Goal: Complete application form

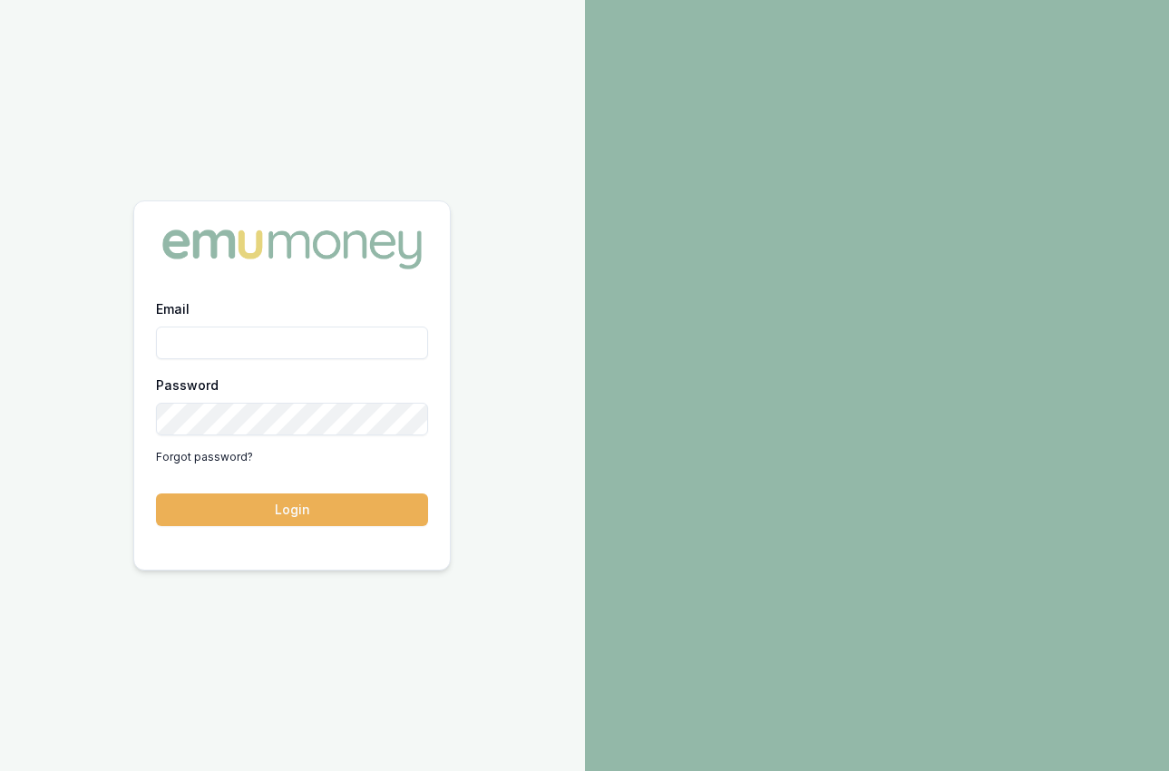
type input "[EMAIL_ADDRESS][DOMAIN_NAME]"
click at [379, 521] on button "Login" at bounding box center [292, 509] width 272 height 33
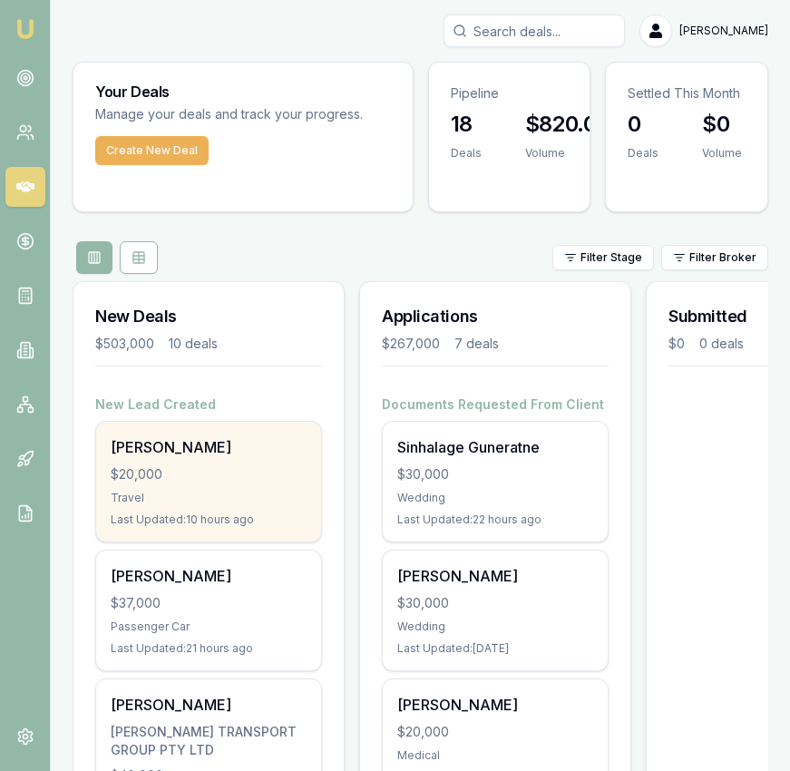
click at [252, 475] on div "$20,000" at bounding box center [209, 474] width 196 height 18
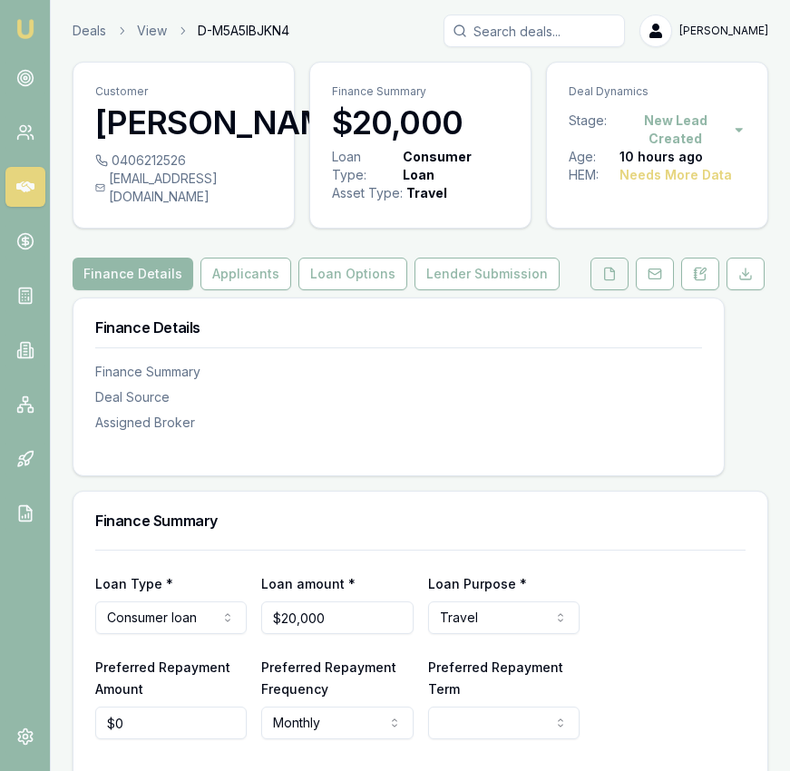
click at [617, 283] on button at bounding box center [609, 274] width 38 height 33
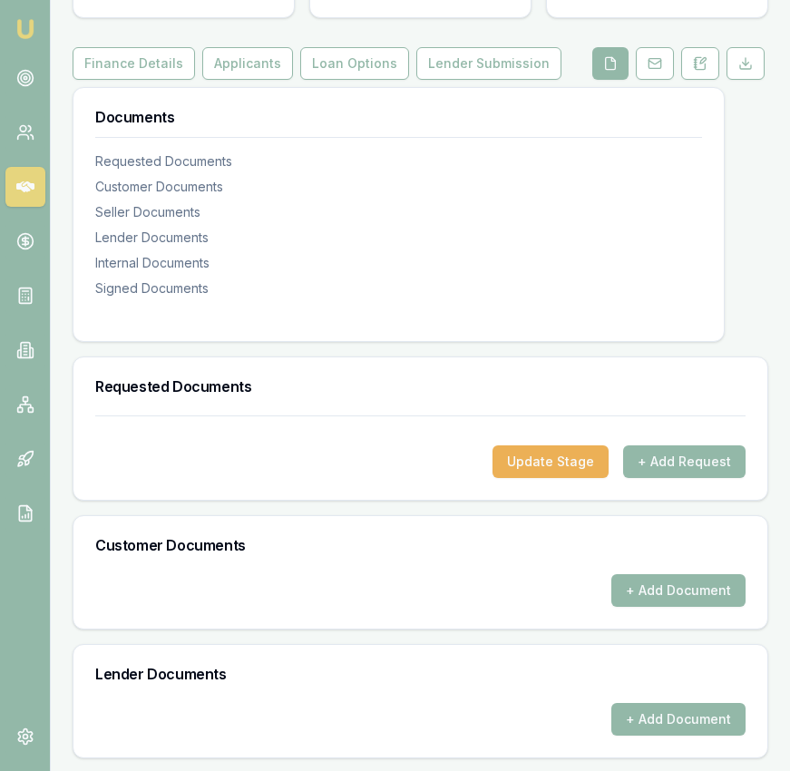
scroll to position [654, 0]
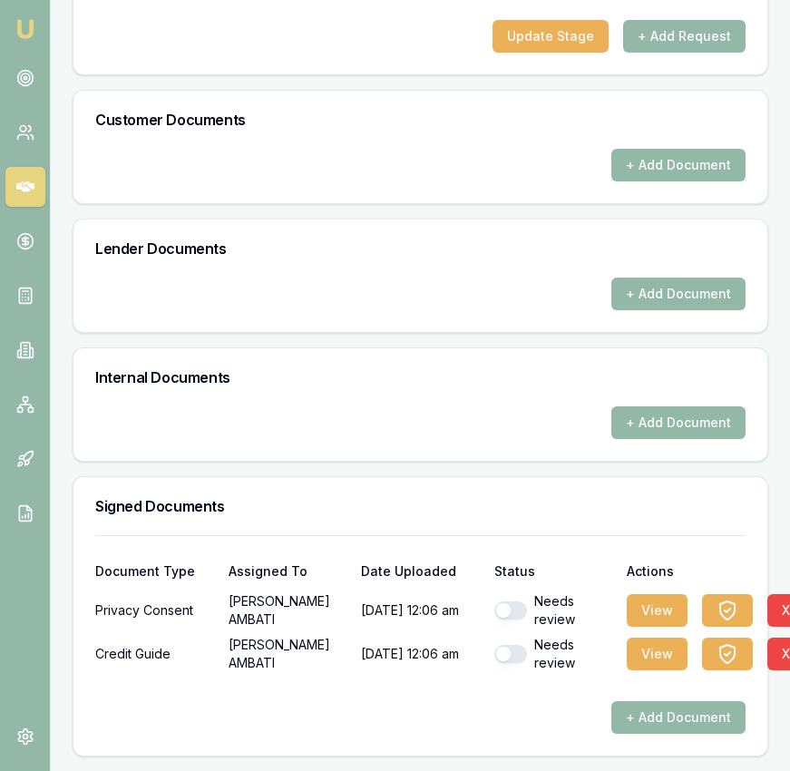
click at [510, 613] on button "button" at bounding box center [510, 610] width 33 height 18
checkbox input "true"
click at [512, 656] on button "button" at bounding box center [510, 654] width 33 height 18
checkbox input "true"
click at [687, 598] on div "View X" at bounding box center [686, 610] width 119 height 36
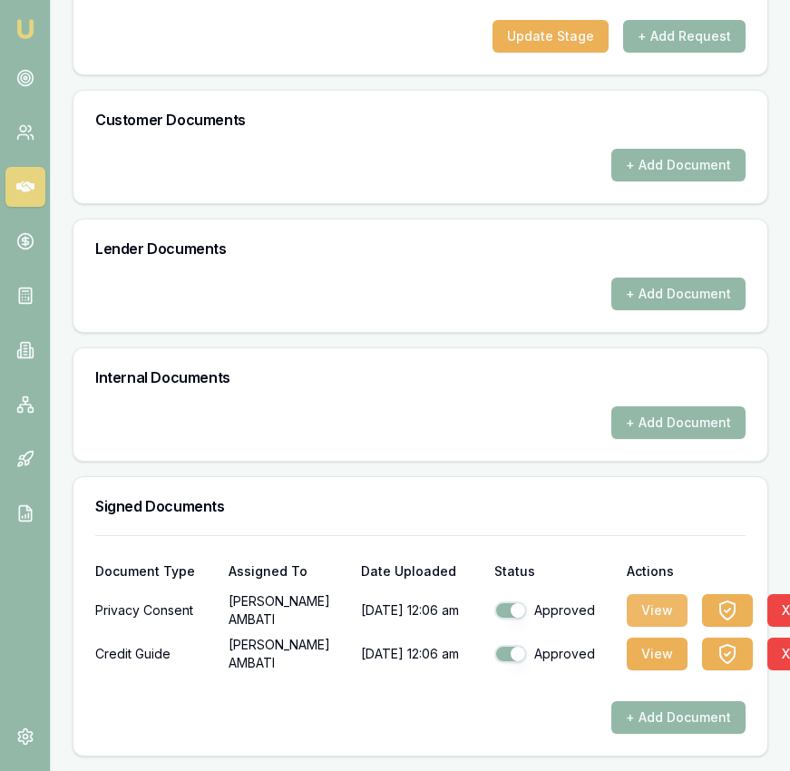
click at [673, 602] on button "View" at bounding box center [657, 610] width 61 height 33
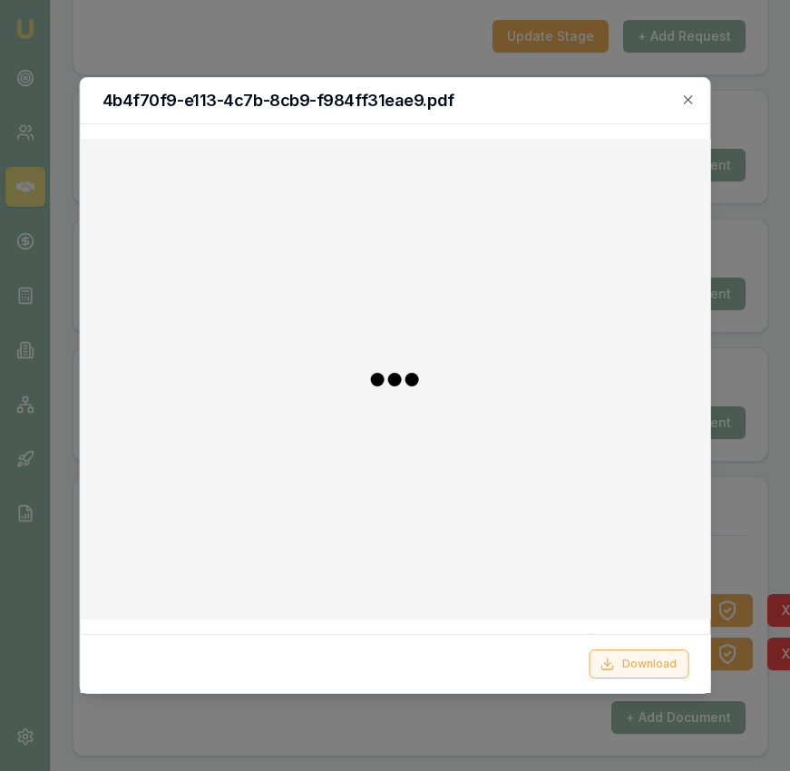
click at [627, 652] on button "Download" at bounding box center [639, 663] width 100 height 29
click at [742, 521] on div at bounding box center [395, 385] width 790 height 771
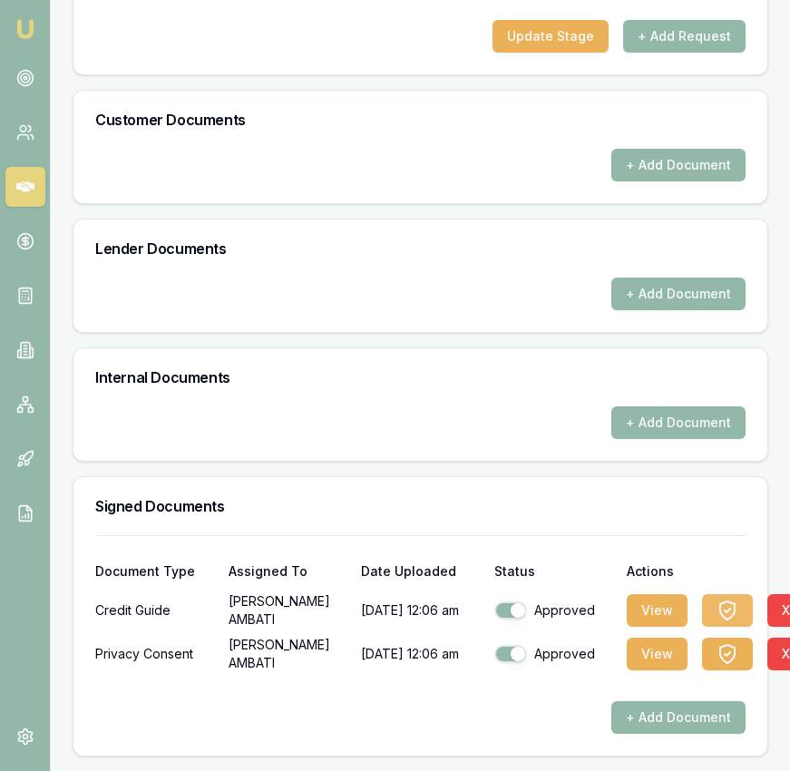
click at [719, 619] on icon "button" at bounding box center [728, 611] width 22 height 22
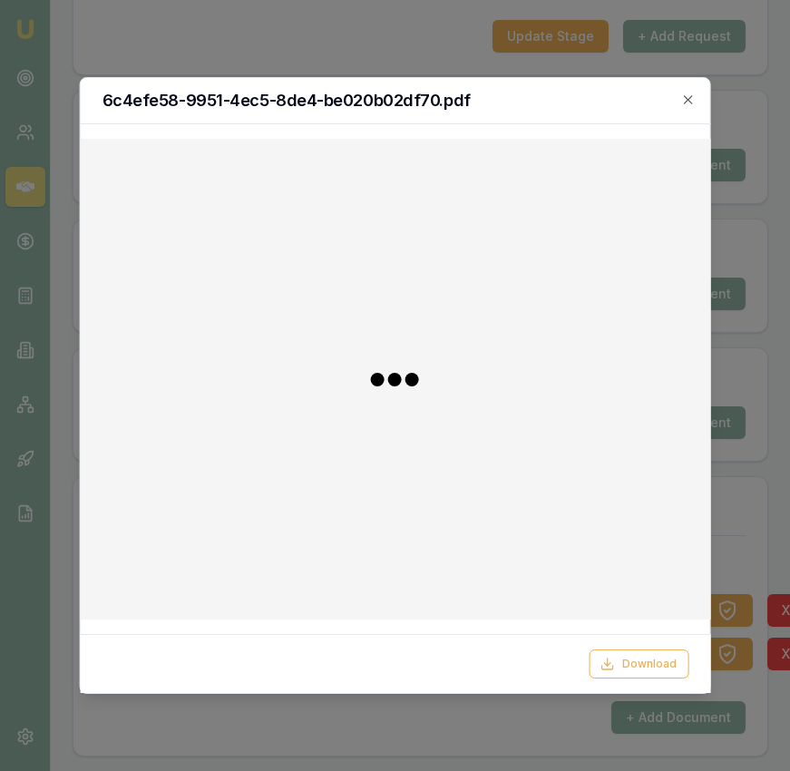
click at [685, 90] on div "6c4efe58-9951-4ec5-8de4-be020b02df70.pdf" at bounding box center [395, 101] width 630 height 46
click at [683, 100] on icon "button" at bounding box center [688, 100] width 15 height 15
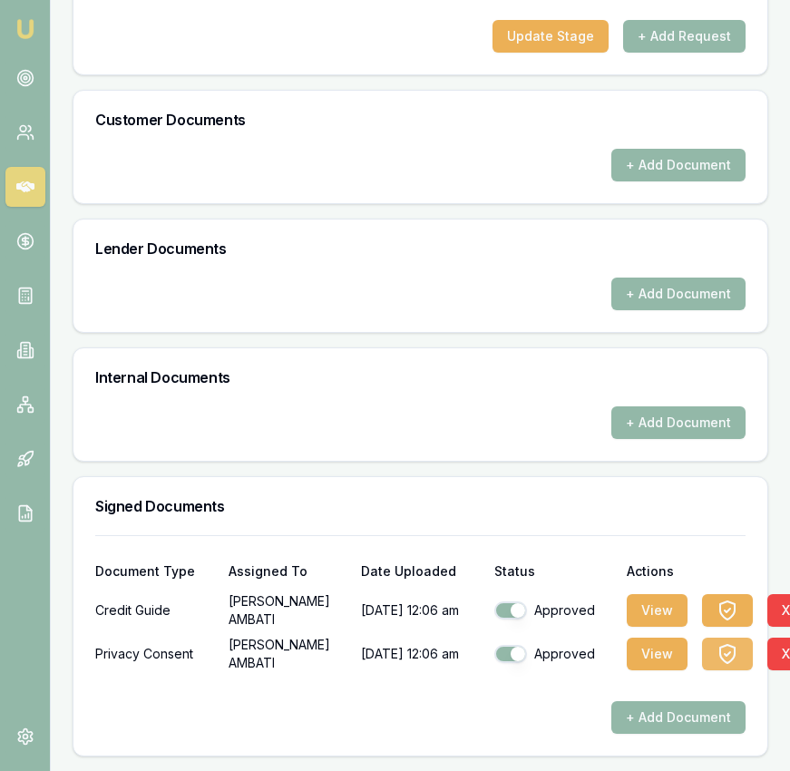
click at [717, 649] on icon "button" at bounding box center [728, 654] width 22 height 22
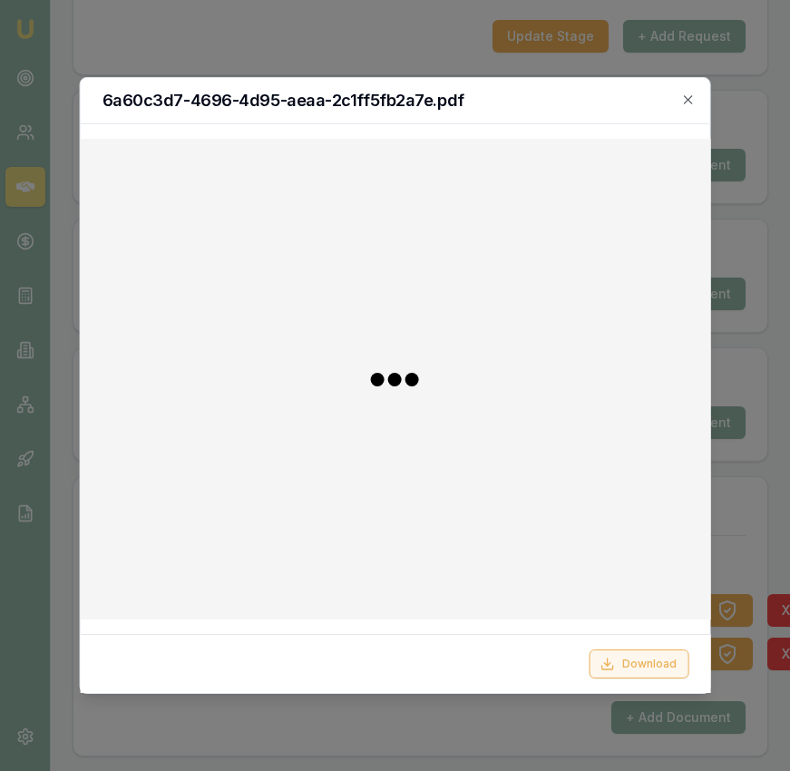
click at [655, 663] on button "Download" at bounding box center [639, 663] width 100 height 29
click at [756, 562] on div at bounding box center [395, 385] width 790 height 771
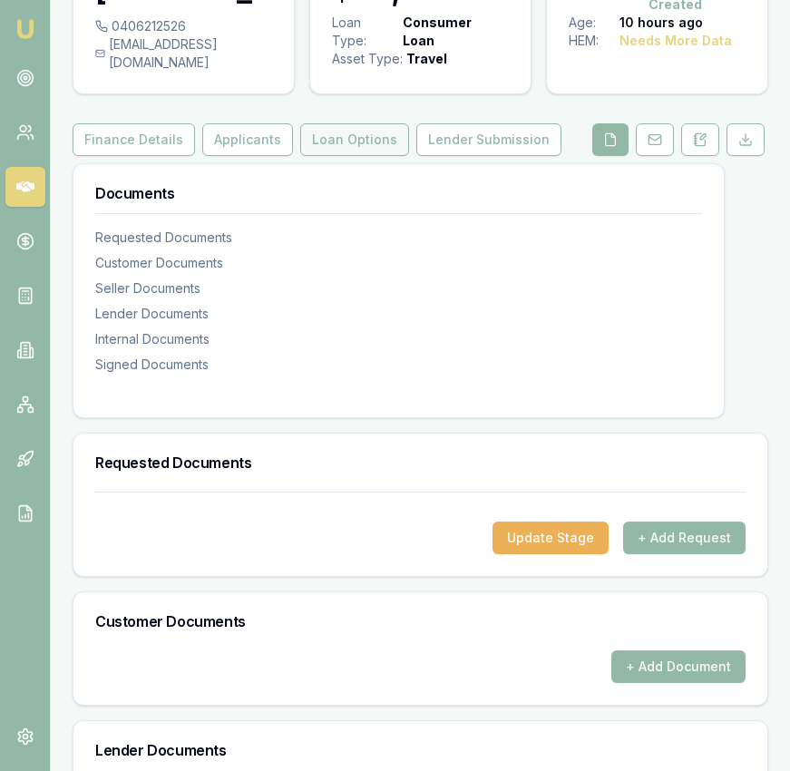
scroll to position [0, 0]
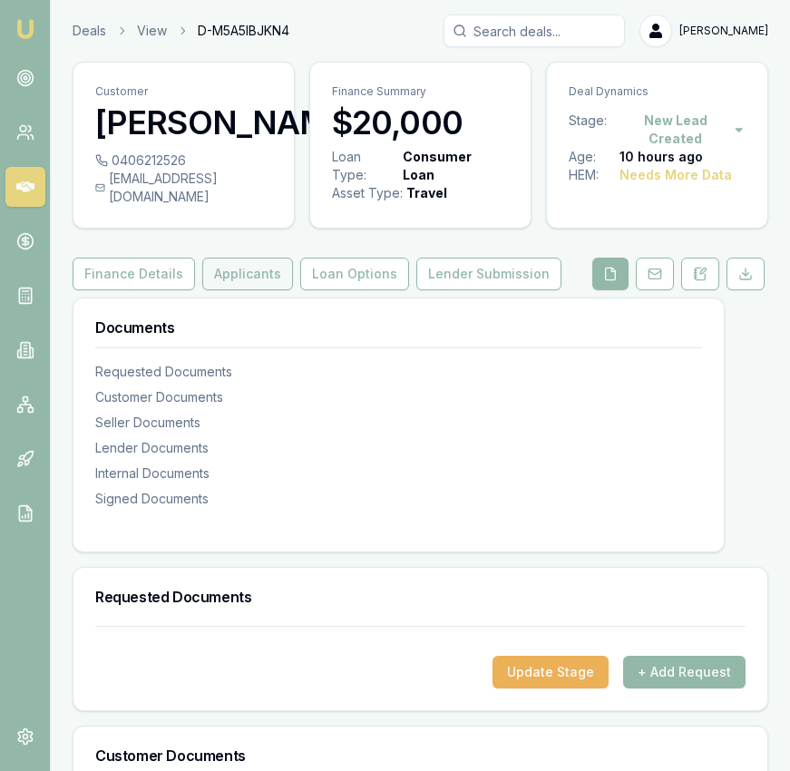
click at [245, 290] on button "Applicants" at bounding box center [247, 274] width 91 height 33
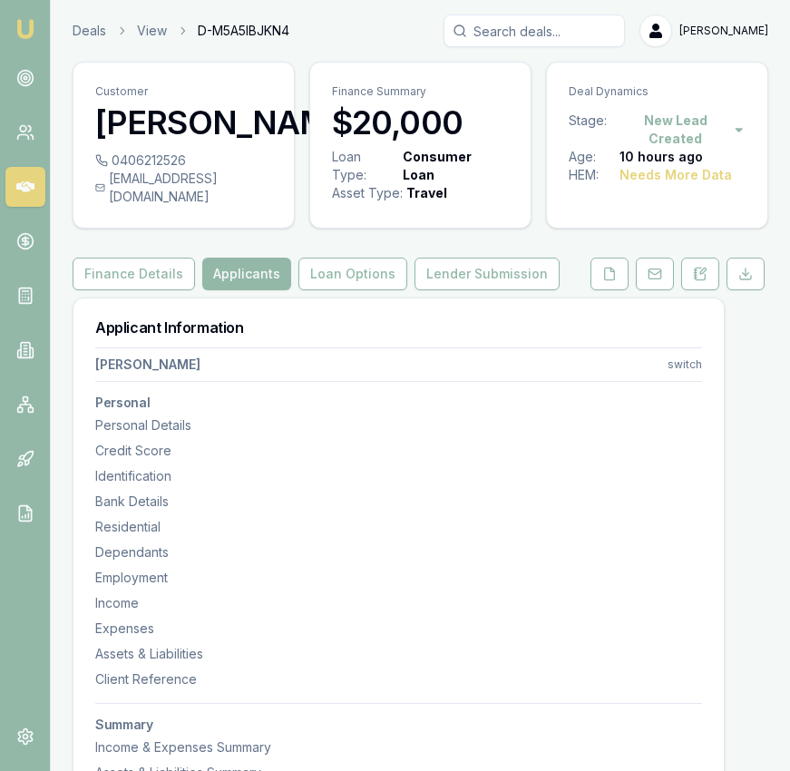
click at [246, 290] on button "Applicants" at bounding box center [246, 274] width 89 height 33
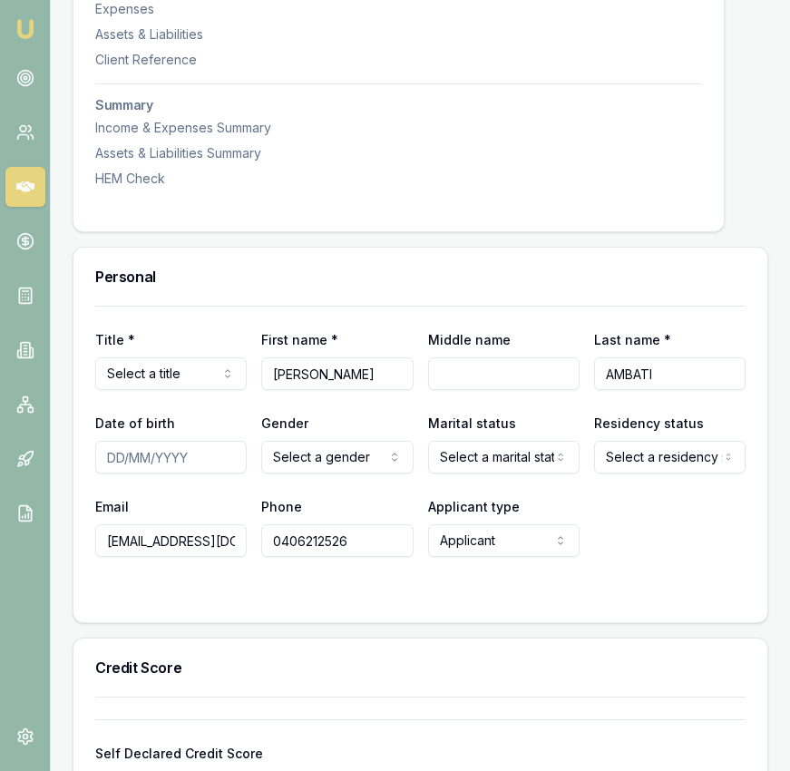
scroll to position [621, 0]
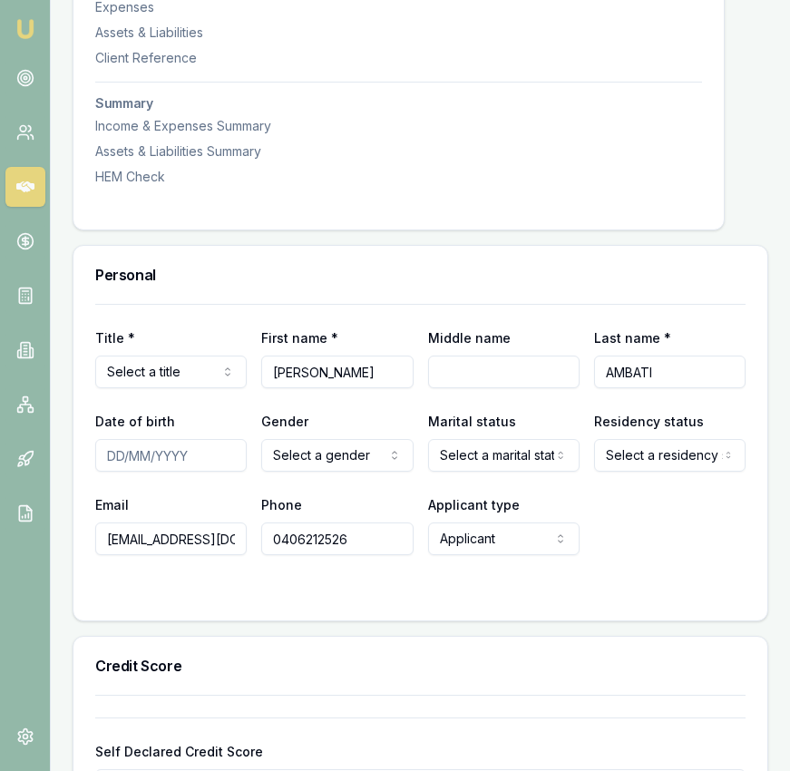
click at [112, 472] on input "Date of birth" at bounding box center [170, 455] width 151 height 33
type input "[DATE]"
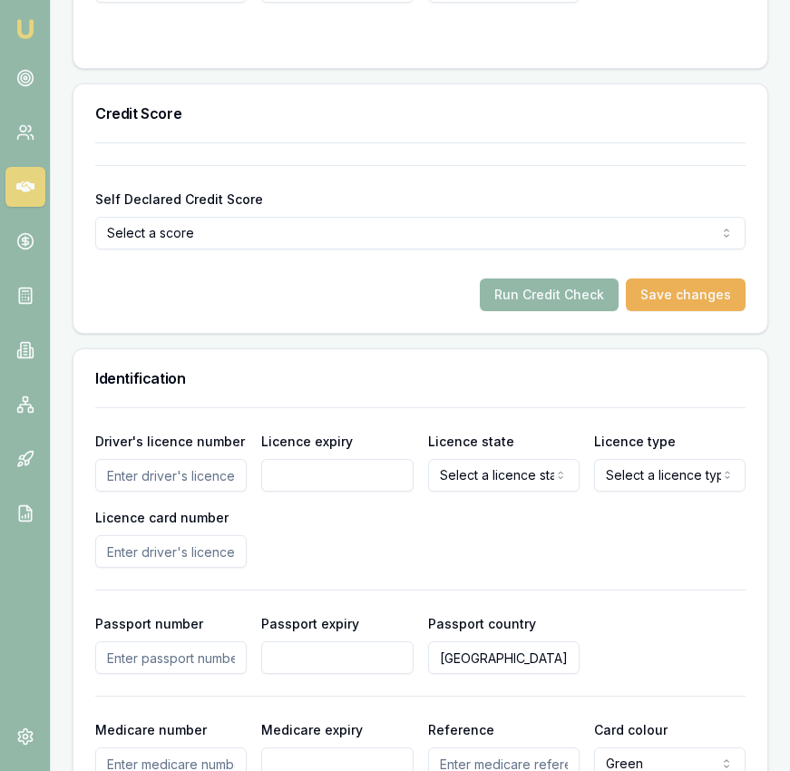
scroll to position [1176, 0]
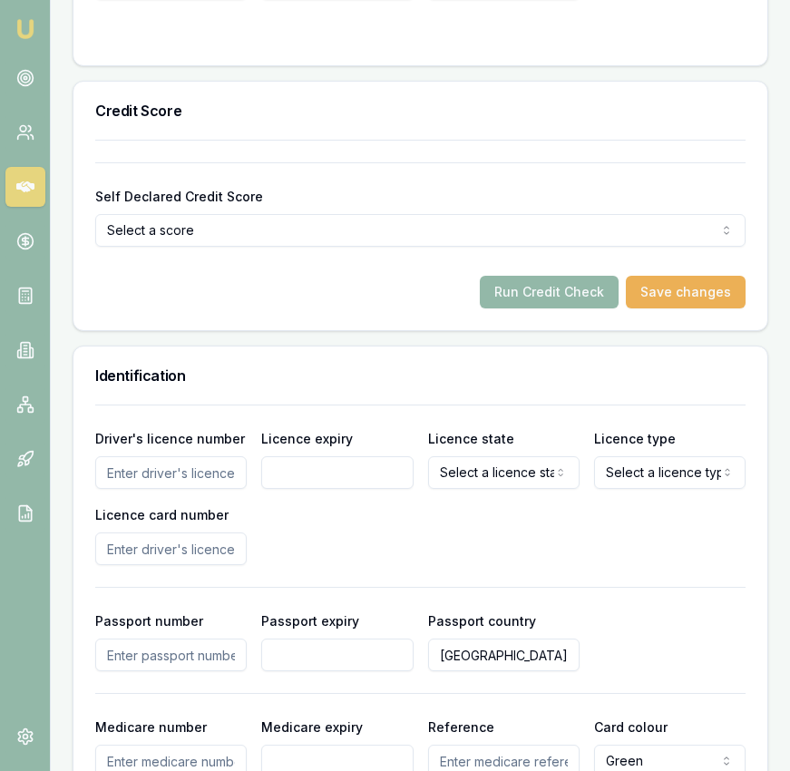
click at [168, 485] on input "Driver's licence number" at bounding box center [170, 472] width 151 height 33
type input "048422281"
click at [284, 487] on input "Licence expiry" at bounding box center [336, 472] width 151 height 33
type input "[DATE]"
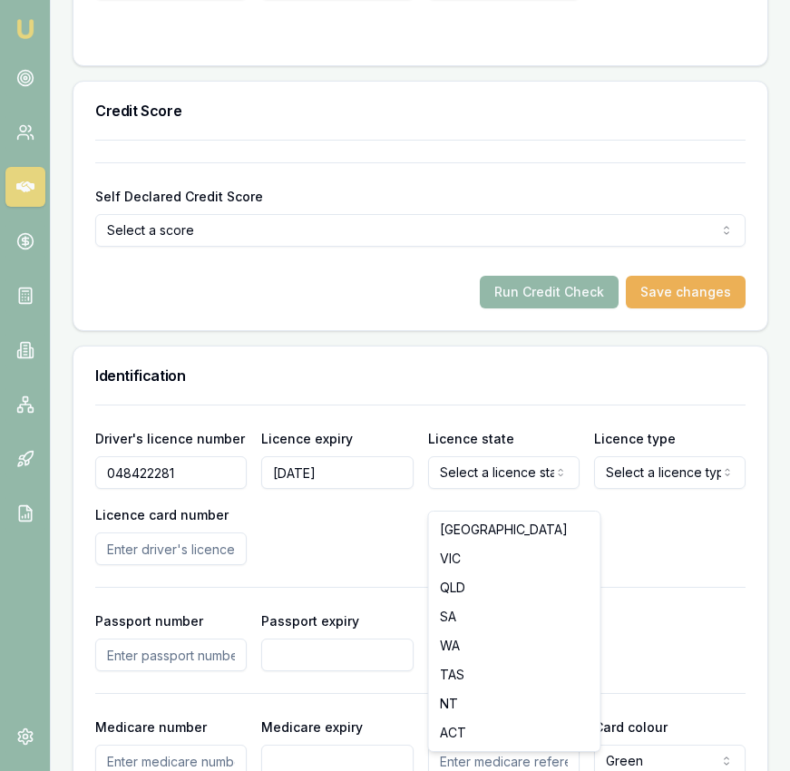
select select "VIC"
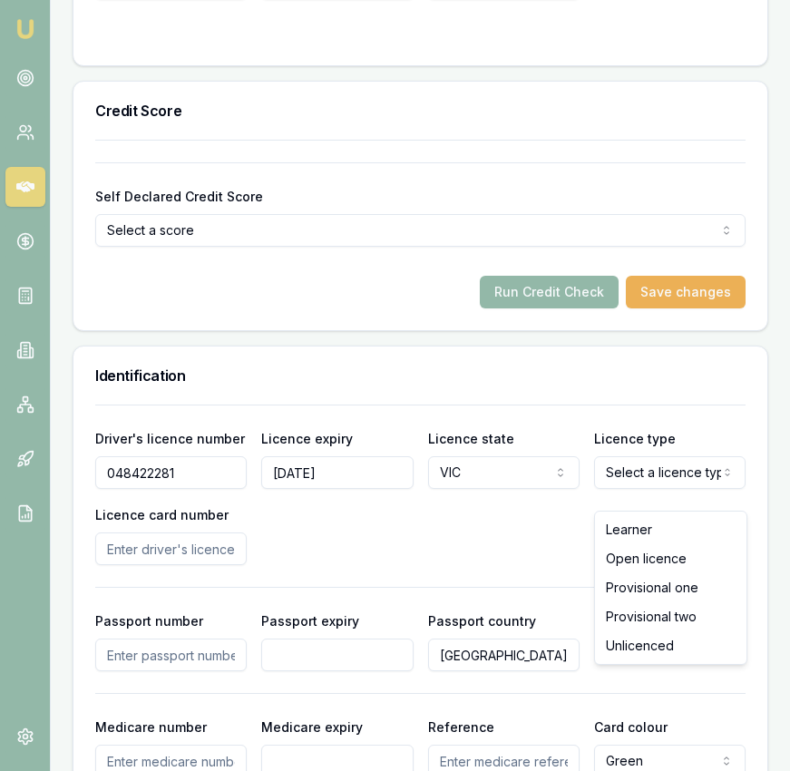
select select "OPEN_LICENCE"
click at [196, 565] on input "Licence card number" at bounding box center [170, 548] width 151 height 33
click at [186, 564] on input "Licence card number" at bounding box center [170, 548] width 151 height 33
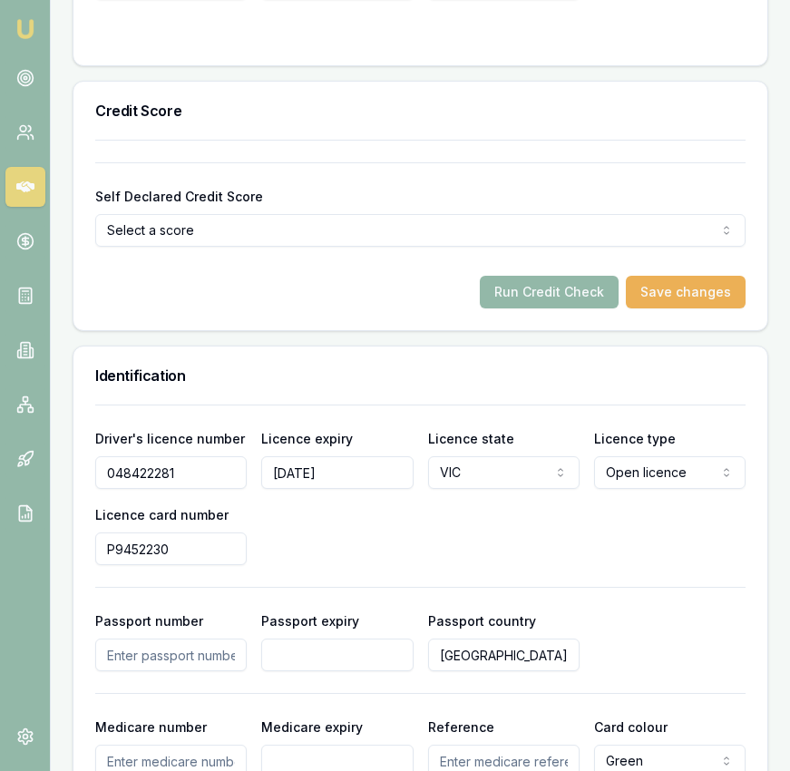
type input "P9452230"
click at [481, 545] on div "Driver's licence number [DRIVERS_LICENSE_NUMBER] Licence expiry [DATE] Licence …" at bounding box center [420, 496] width 650 height 138
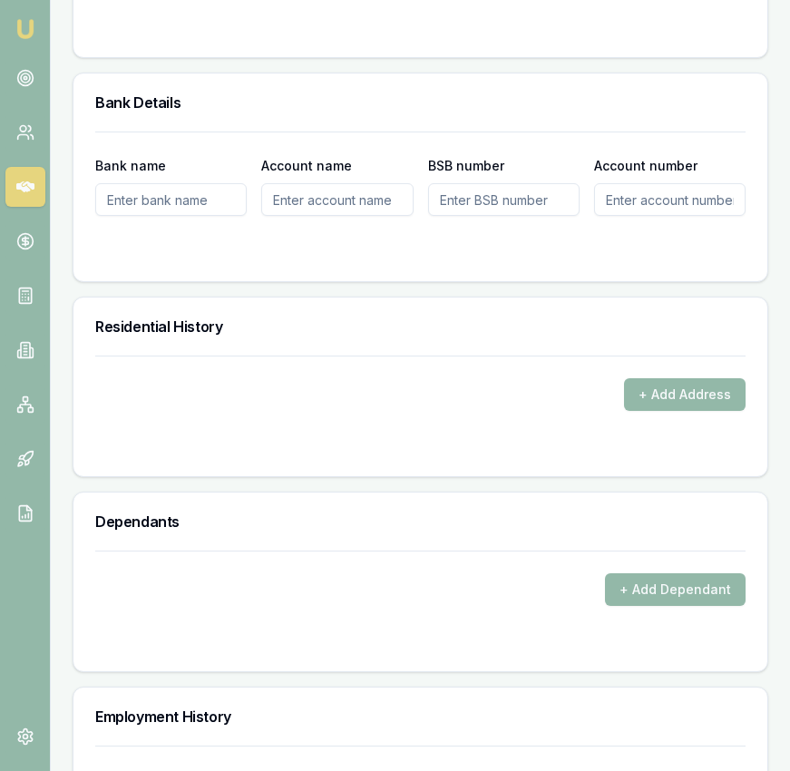
scroll to position [2079, 0]
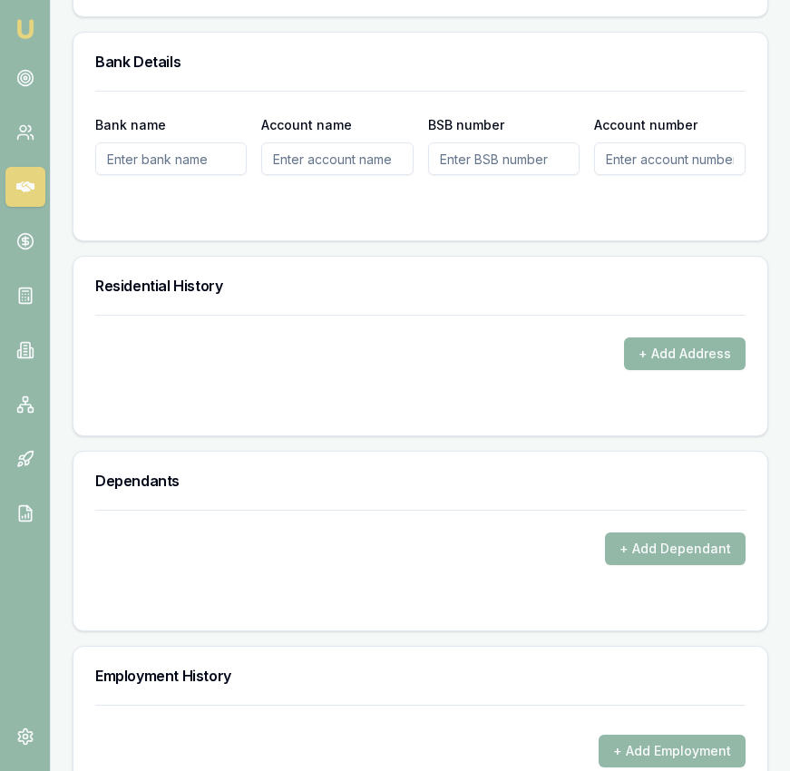
click at [661, 370] on button "+ Add Address" at bounding box center [685, 353] width 122 height 33
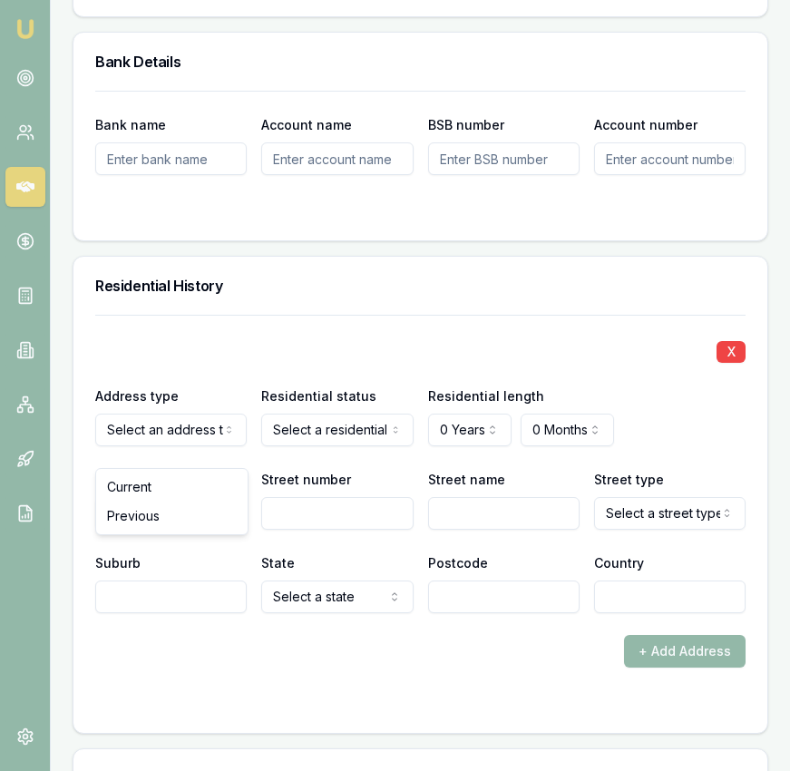
drag, startPoint x: 183, startPoint y: 493, endPoint x: 297, endPoint y: 457, distance: 119.0
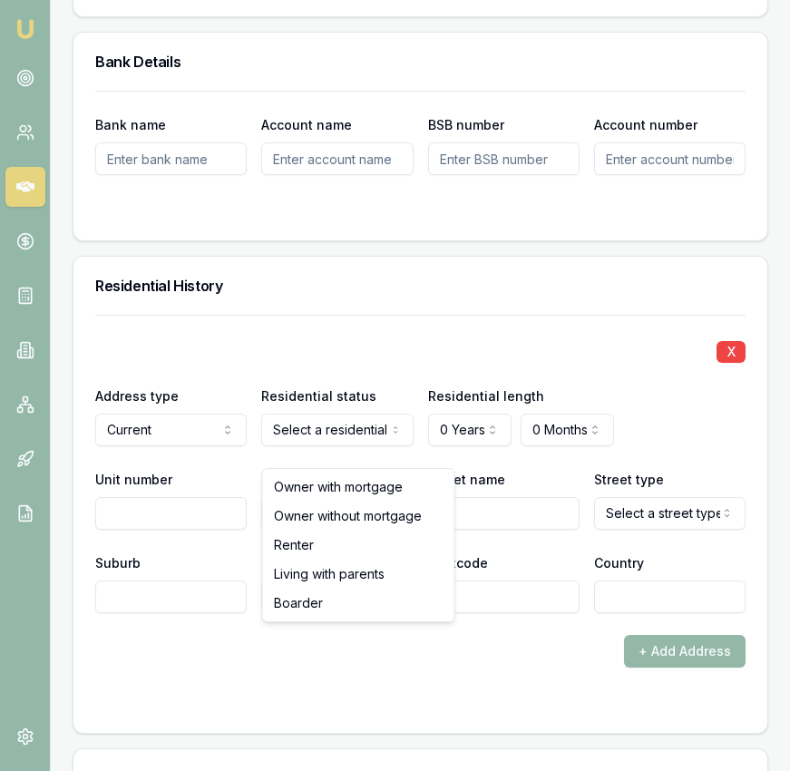
select select "RENTER"
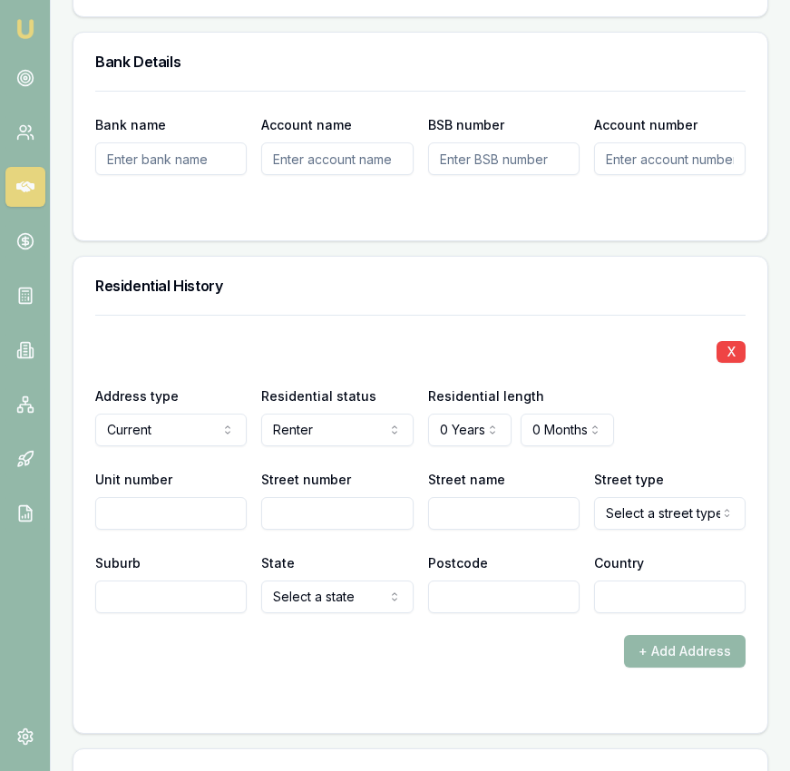
drag, startPoint x: 451, startPoint y: 186, endPoint x: 451, endPoint y: 199, distance: 12.7
click at [451, 175] on input "BSB number" at bounding box center [503, 158] width 151 height 33
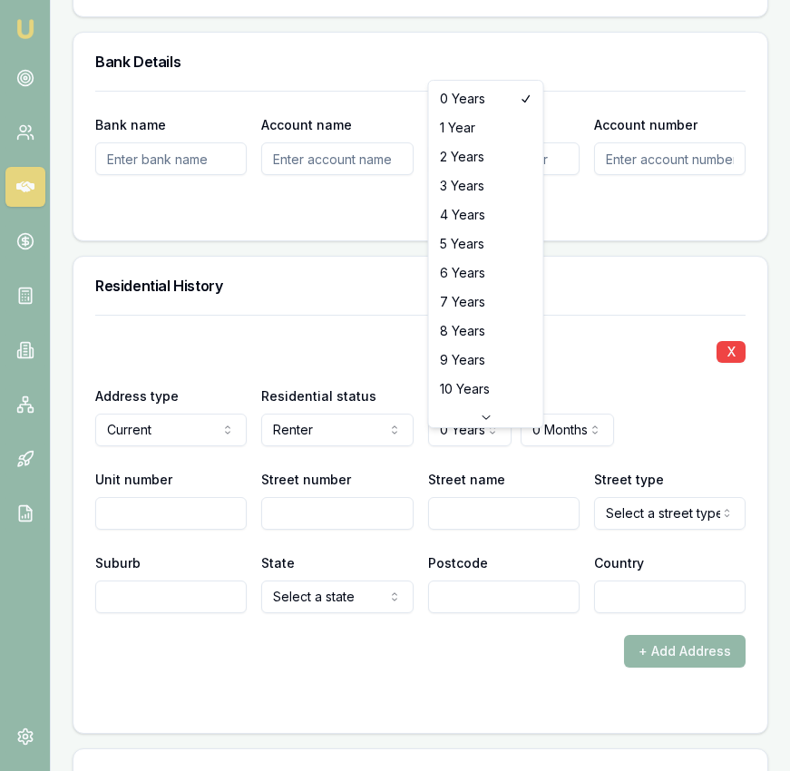
select select "3"
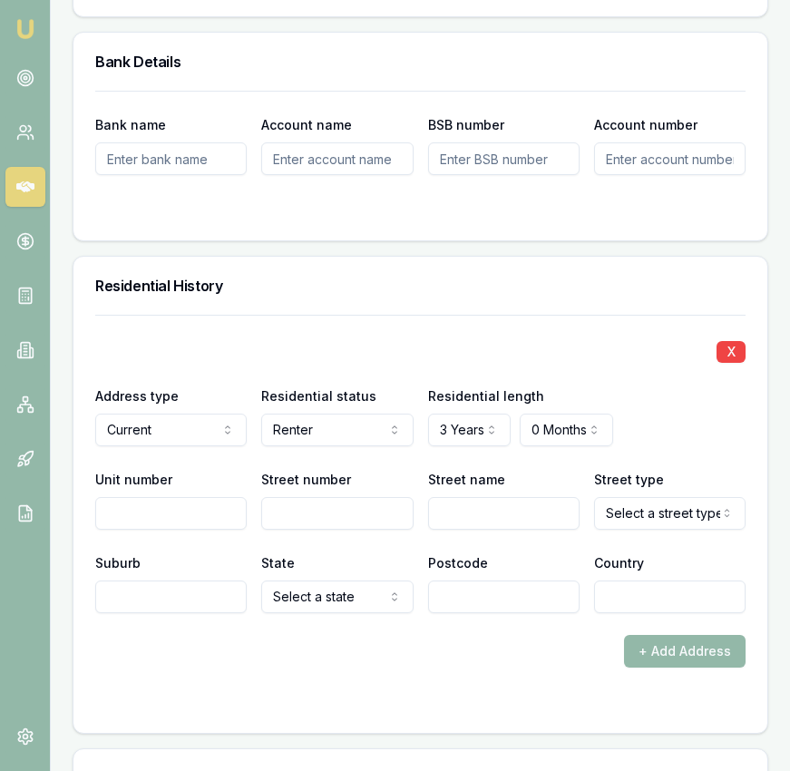
click at [291, 530] on input "Street number" at bounding box center [336, 513] width 151 height 33
type input "28"
click at [498, 523] on input "Street name" at bounding box center [503, 513] width 151 height 33
type input "[PERSON_NAME]"
select select "Parade"
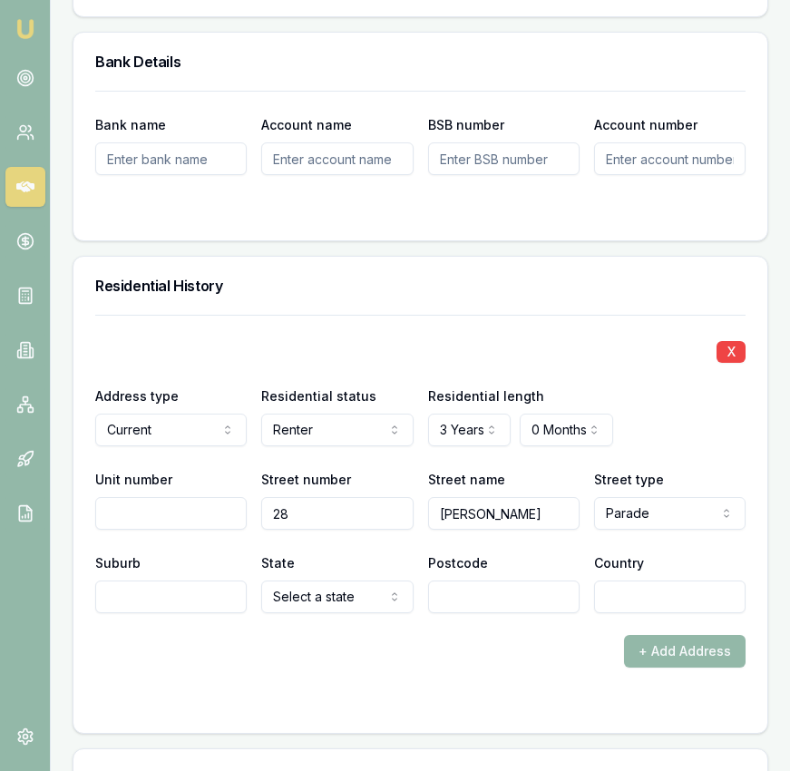
click at [128, 613] on input "Suburb" at bounding box center [170, 596] width 151 height 33
type input "Bundoora"
select select "VIC"
type input "3083"
click at [682, 613] on input "Country" at bounding box center [669, 596] width 151 height 33
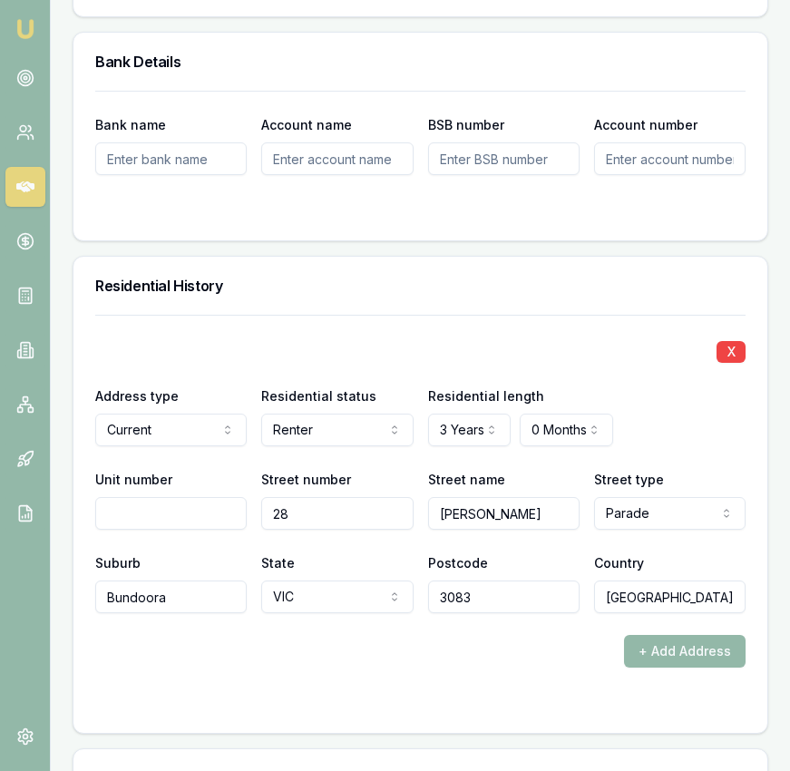
type input "[GEOGRAPHIC_DATA]"
click at [435, 697] on form "X Address type Current Current Previous Residential status Renter Owner with mo…" at bounding box center [420, 513] width 650 height 396
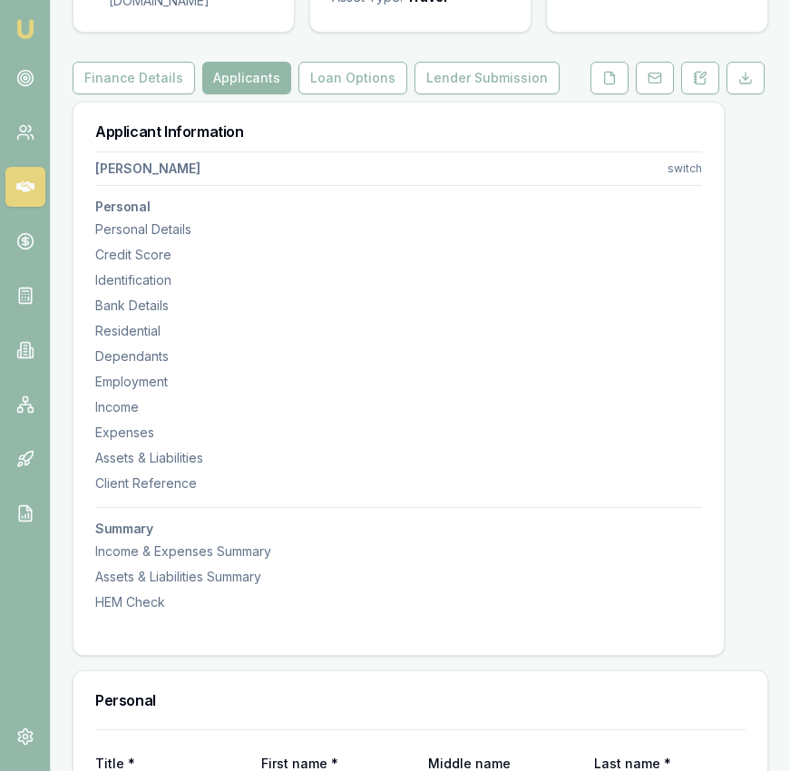
scroll to position [0, 0]
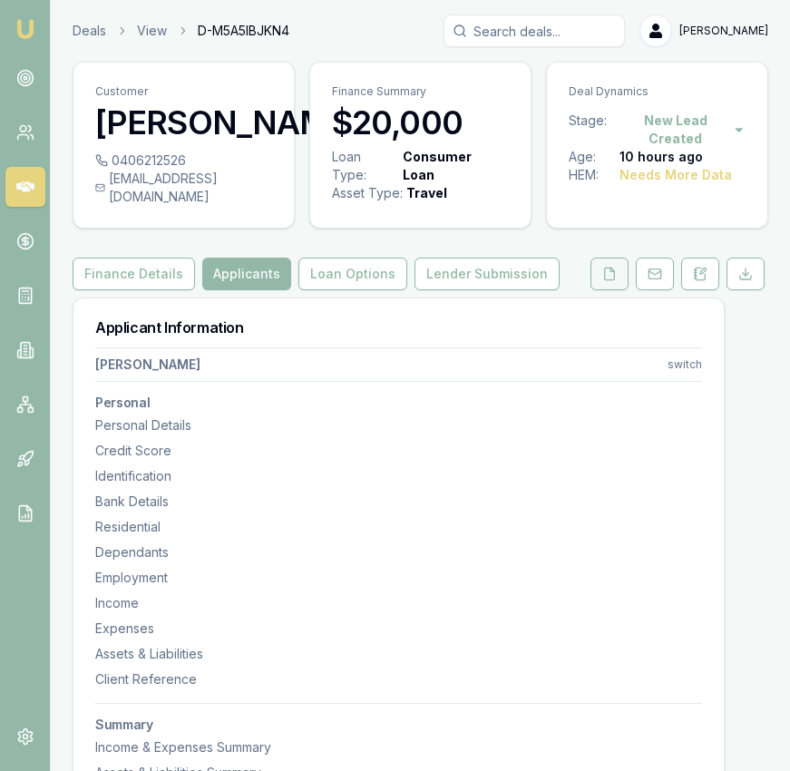
click at [608, 281] on icon at bounding box center [609, 274] width 15 height 15
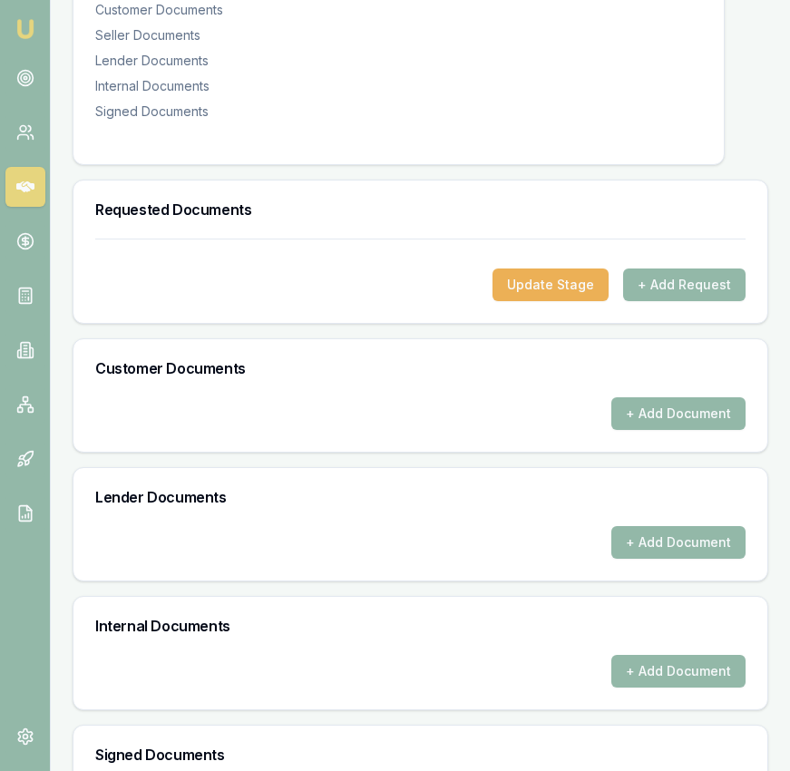
scroll to position [398, 0]
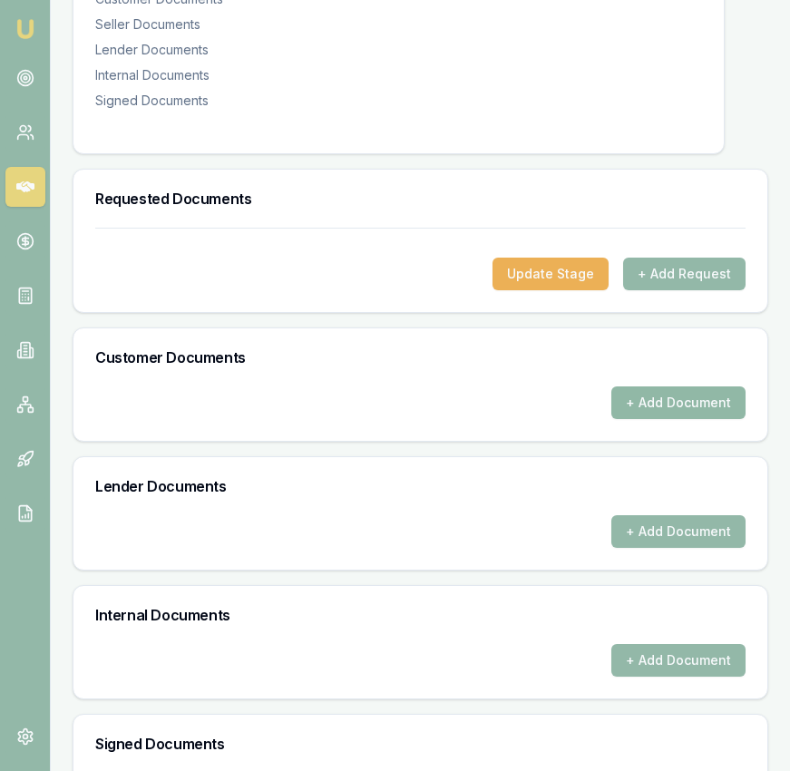
click at [676, 419] on button "+ Add Document" at bounding box center [678, 402] width 134 height 33
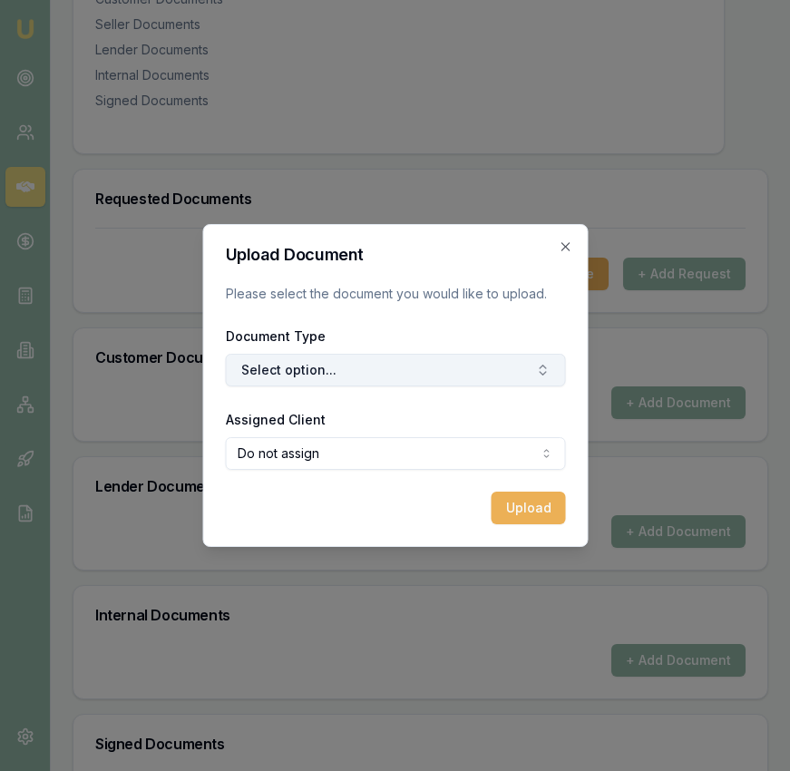
click at [442, 373] on button "Select option..." at bounding box center [395, 370] width 340 height 33
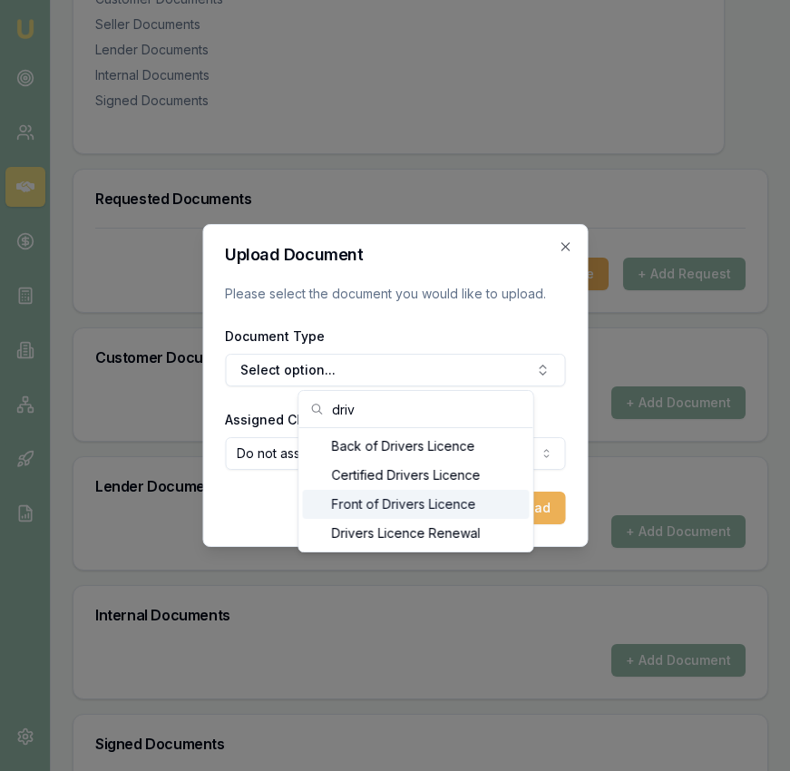
type input "driv"
click at [410, 508] on div "Front of Drivers Licence" at bounding box center [416, 504] width 227 height 29
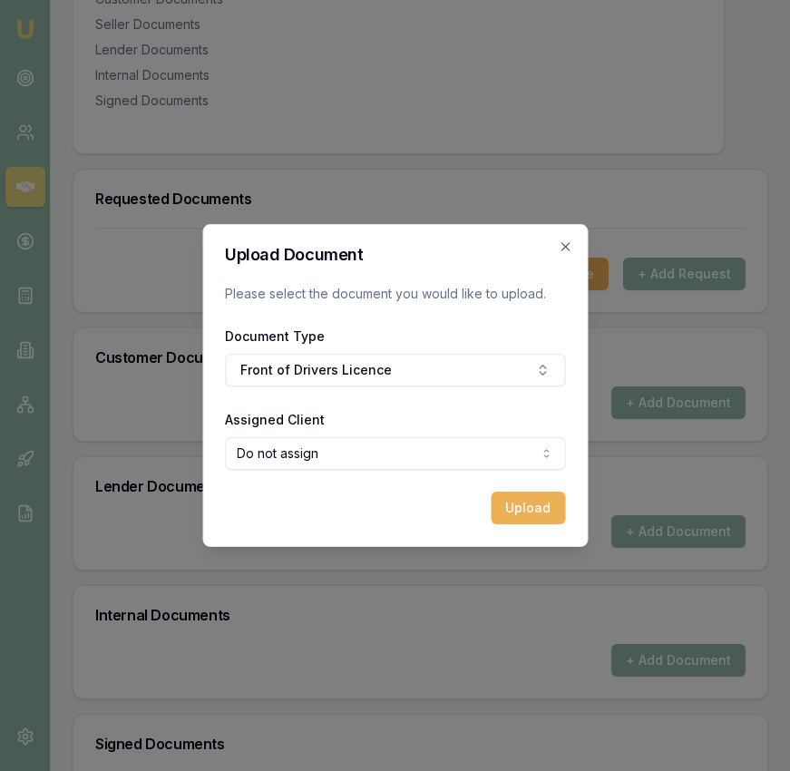
select select "U-VSYP1SXP2R"
click at [497, 511] on button "Upload" at bounding box center [528, 508] width 74 height 33
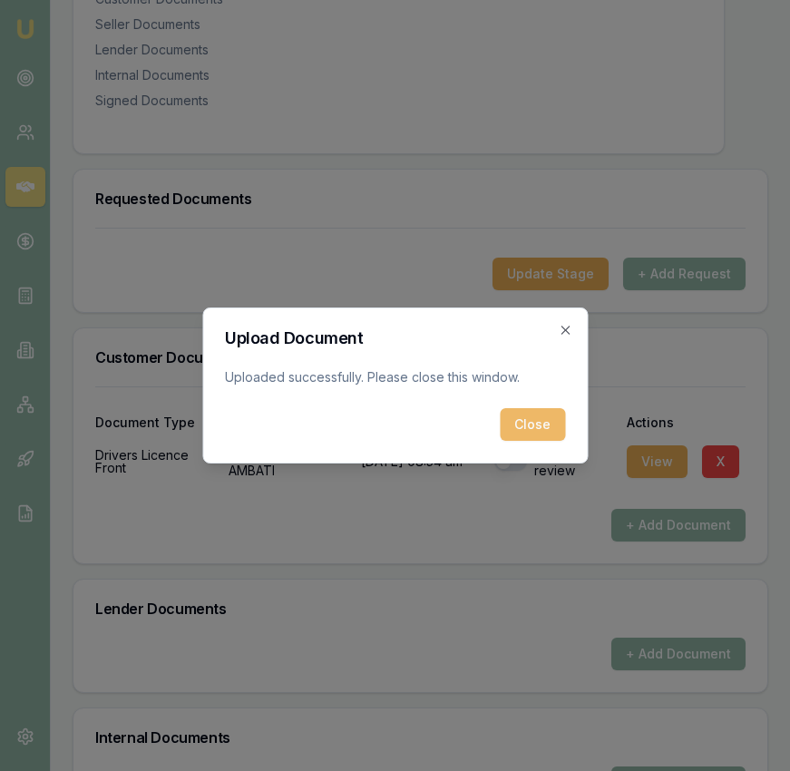
click at [528, 415] on button "Close" at bounding box center [532, 424] width 65 height 33
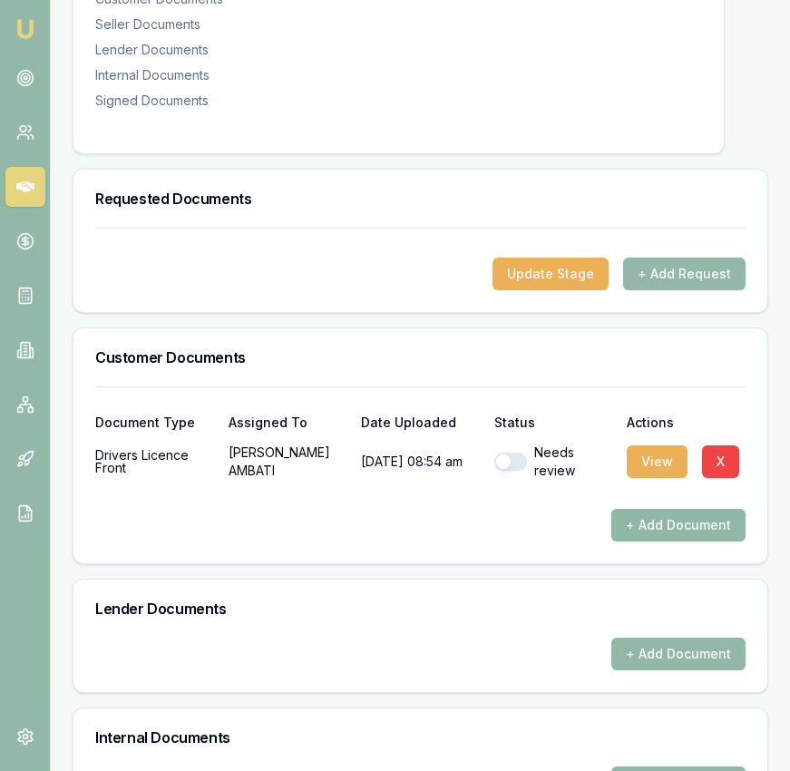
click at [633, 541] on button "+ Add Document" at bounding box center [678, 525] width 134 height 33
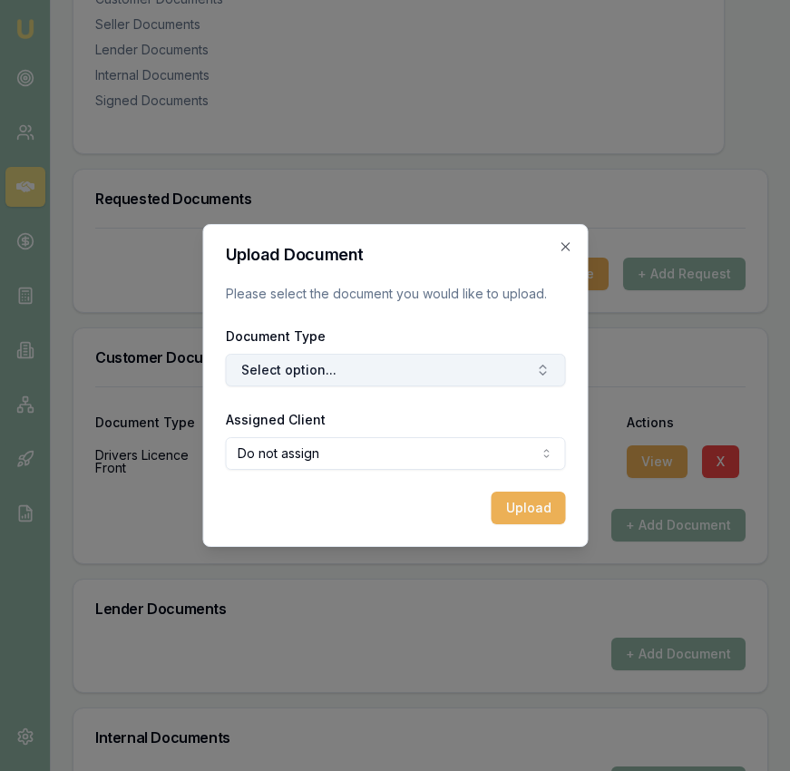
click at [409, 373] on button "Select option..." at bounding box center [395, 370] width 340 height 33
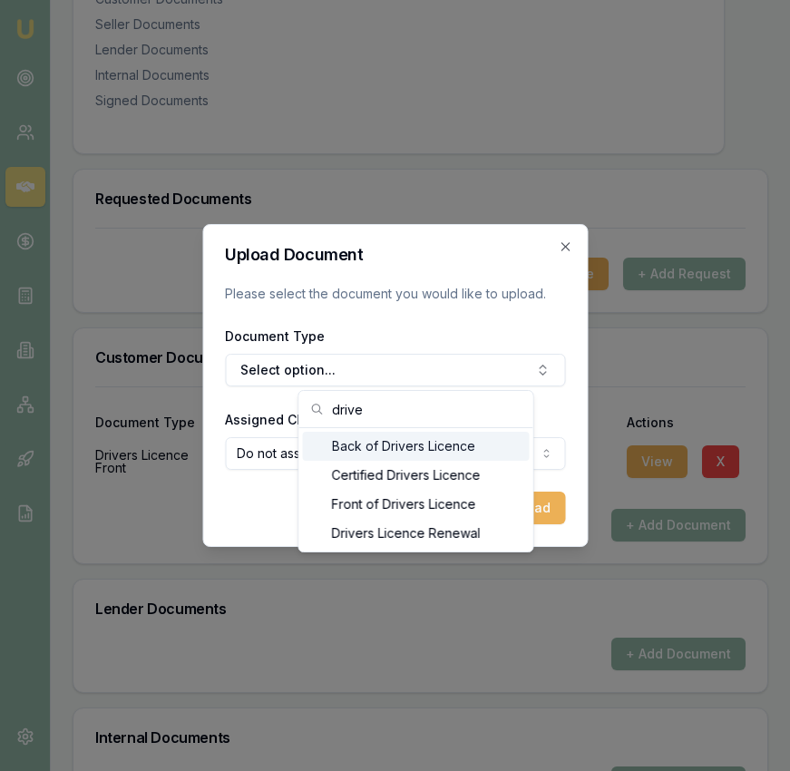
type input "drive"
click at [401, 439] on div "Back of Drivers Licence" at bounding box center [416, 446] width 227 height 29
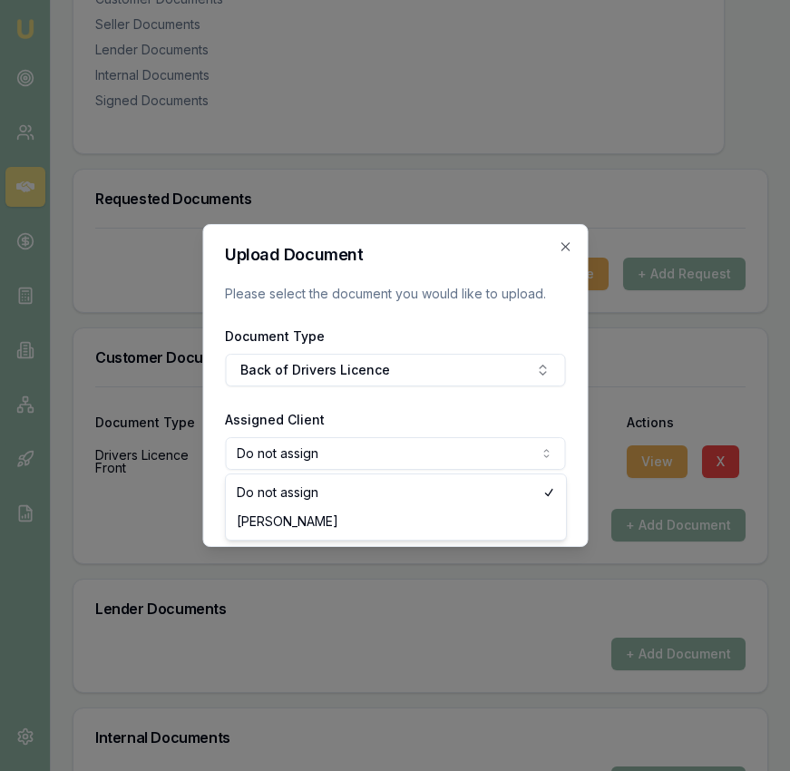
select select "U-VSYP1SXP2R"
click at [509, 507] on button "Upload" at bounding box center [528, 508] width 74 height 33
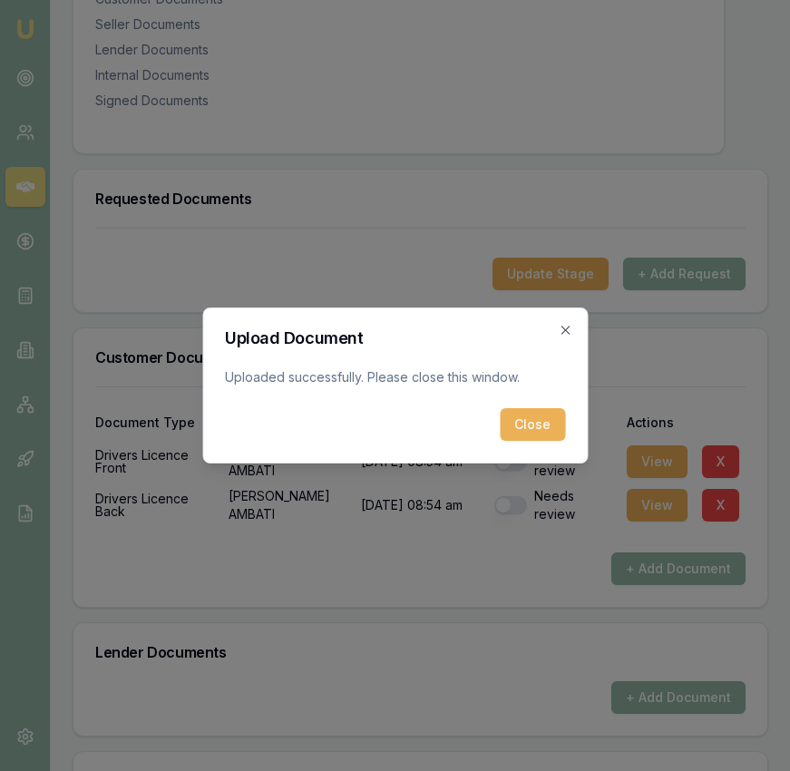
drag, startPoint x: 535, startPoint y: 431, endPoint x: 550, endPoint y: 435, distance: 15.2
click at [535, 431] on button "Close" at bounding box center [532, 424] width 65 height 33
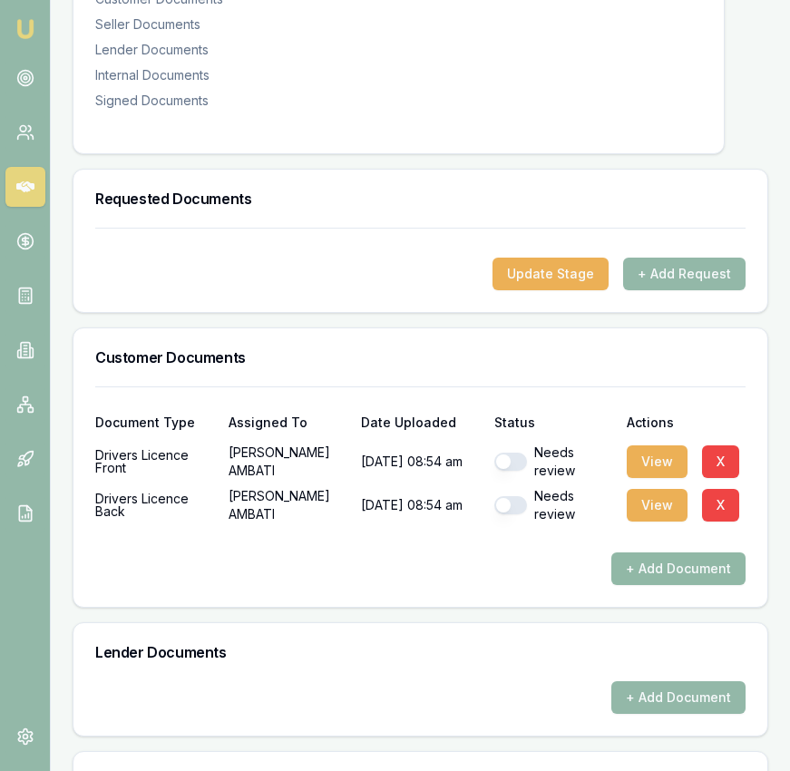
click at [656, 572] on button "+ Add Document" at bounding box center [678, 568] width 134 height 33
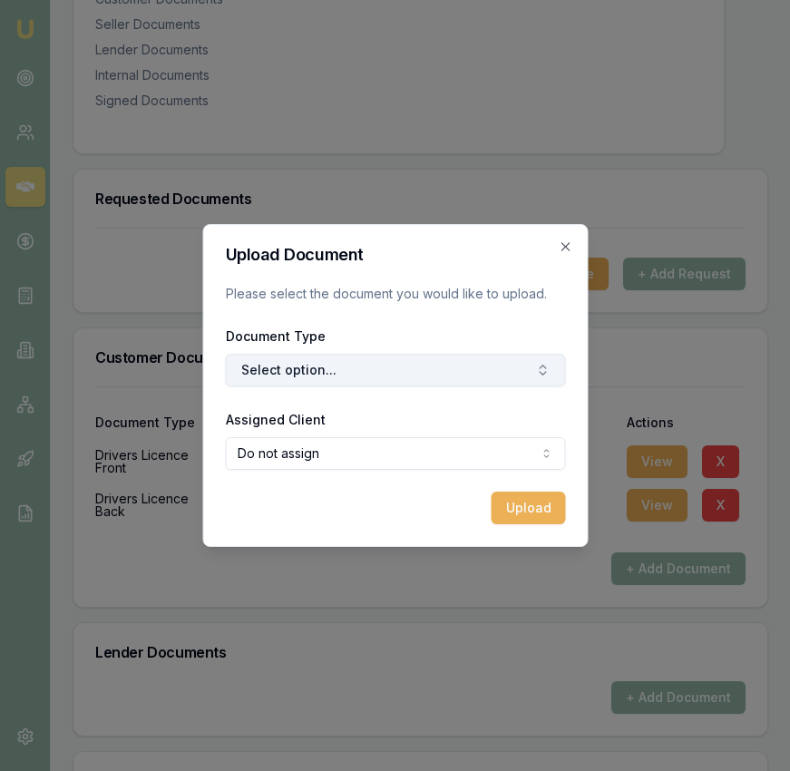
click at [417, 364] on button "Select option..." at bounding box center [395, 370] width 340 height 33
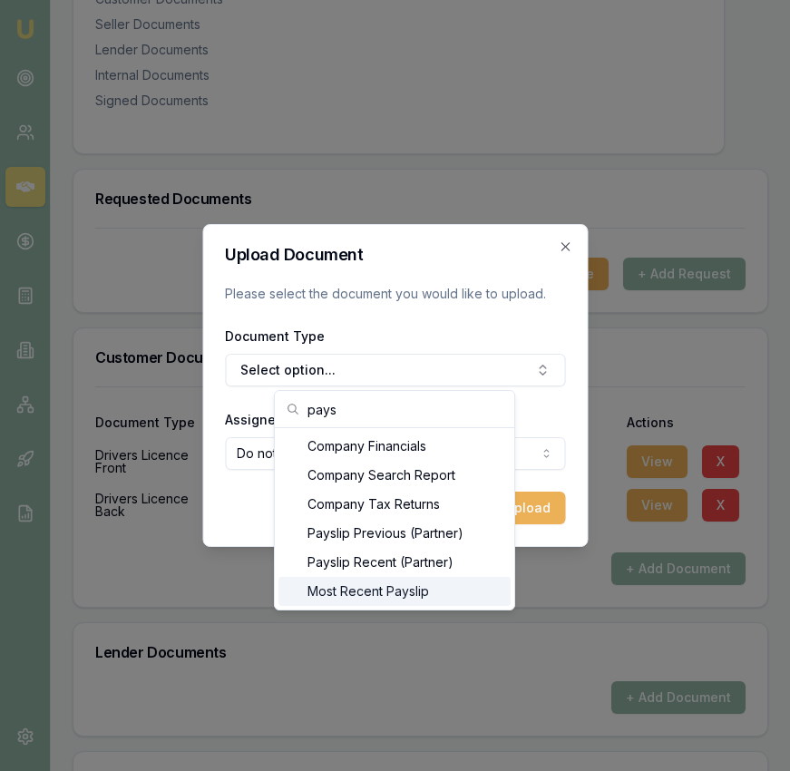
type input "pays"
click at [436, 593] on div "Most Recent Payslip" at bounding box center [394, 591] width 232 height 29
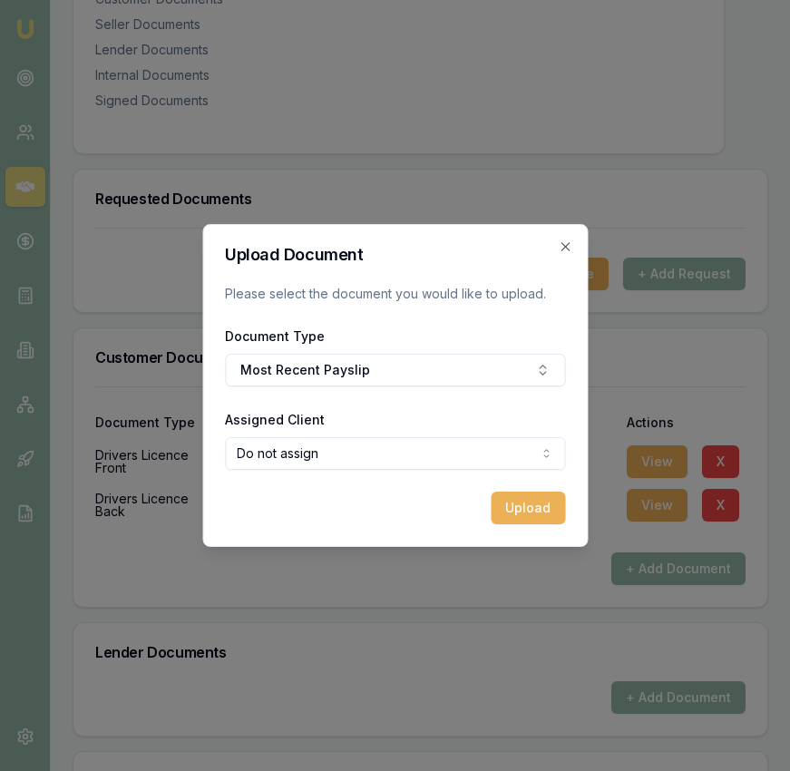
select select "U-VSYP1SXP2R"
click at [515, 515] on button "Upload" at bounding box center [528, 508] width 74 height 33
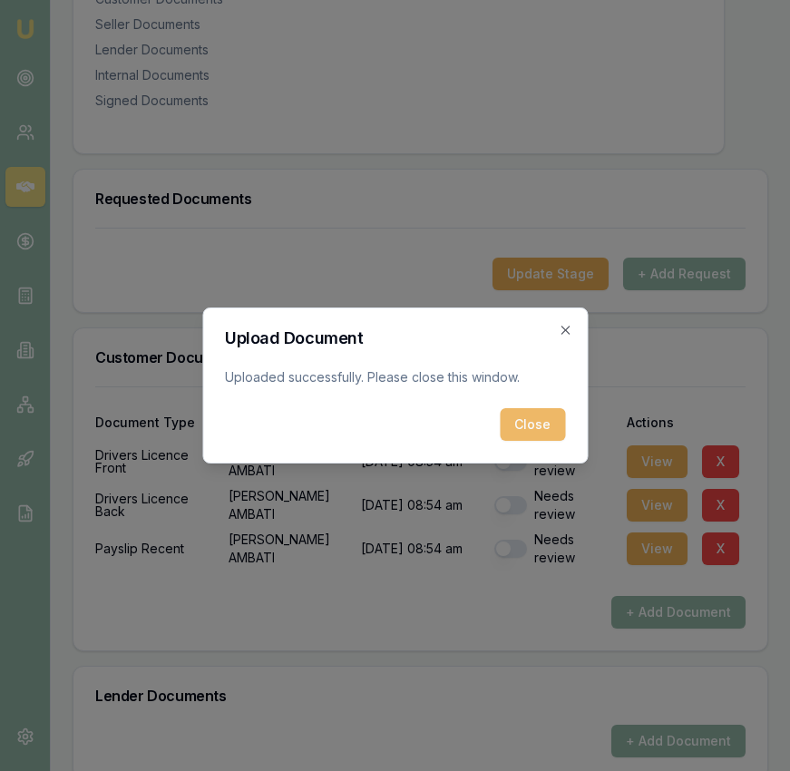
click at [535, 425] on button "Close" at bounding box center [532, 424] width 65 height 33
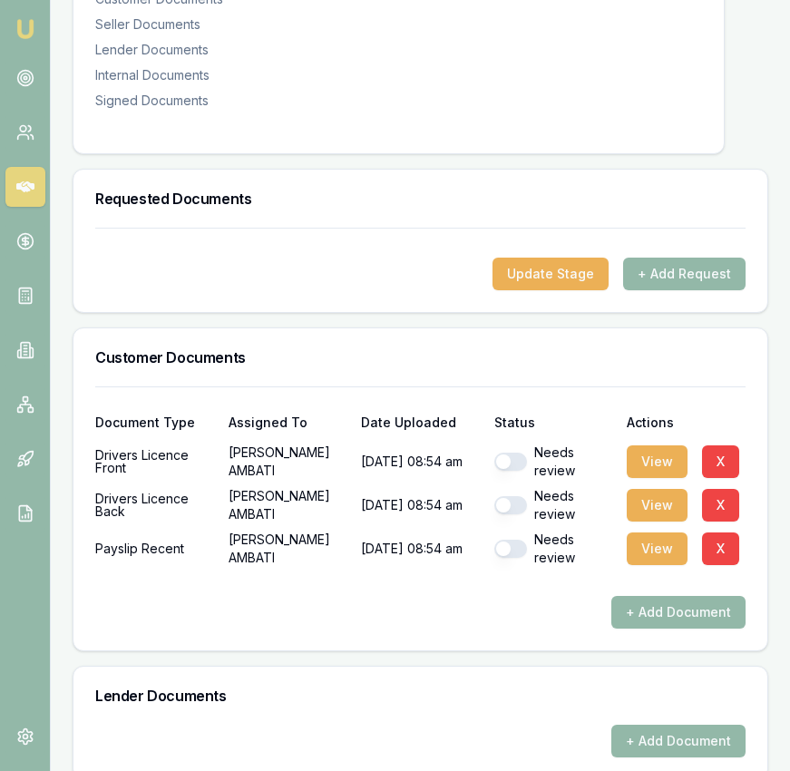
click at [522, 471] on button "button" at bounding box center [510, 462] width 33 height 18
checkbox input "true"
click at [511, 514] on button "button" at bounding box center [510, 505] width 33 height 18
checkbox input "true"
click at [513, 558] on button "button" at bounding box center [510, 549] width 33 height 18
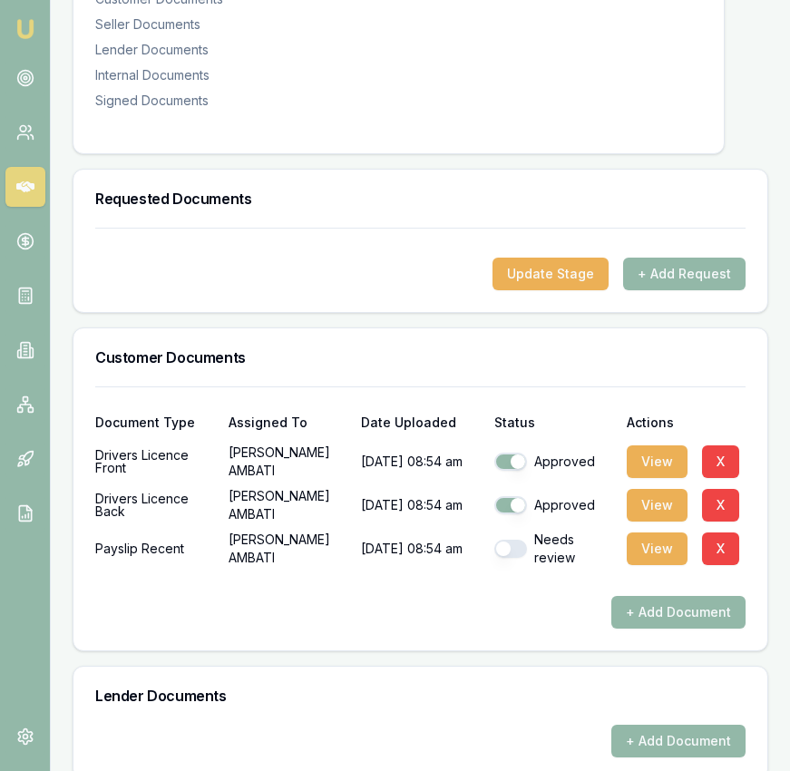
checkbox input "true"
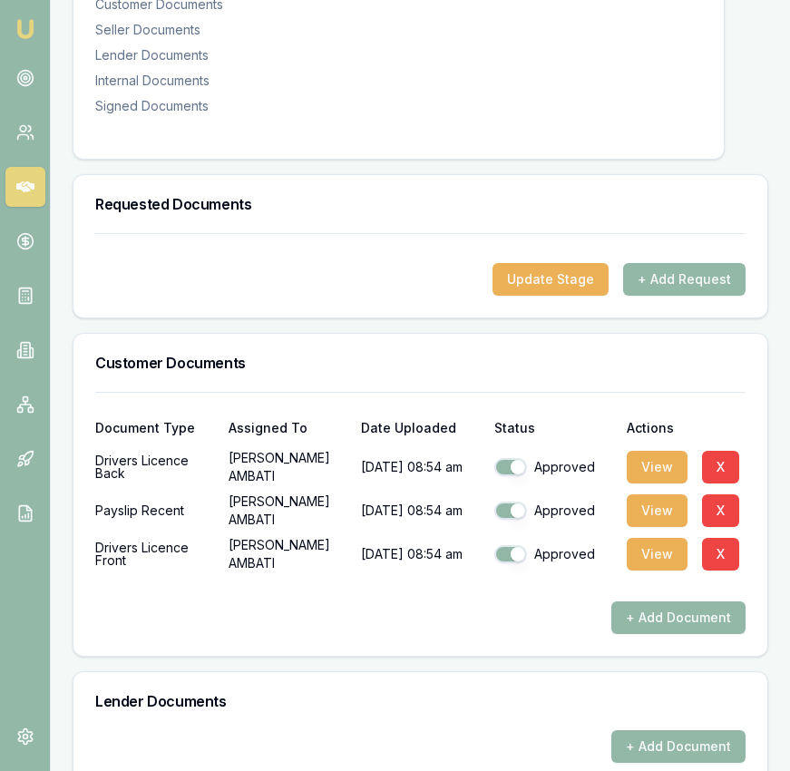
scroll to position [0, 0]
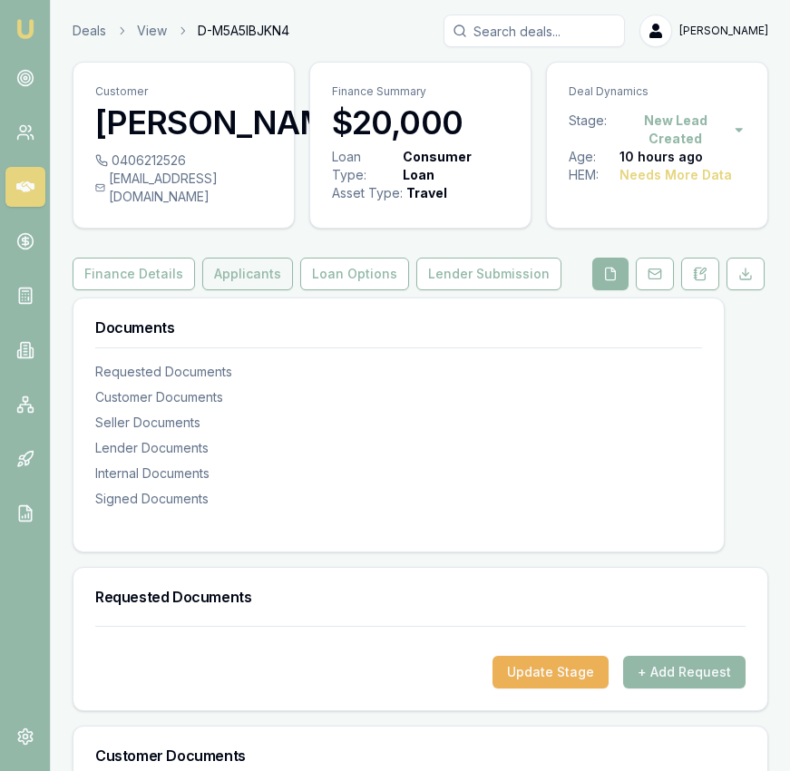
click at [239, 290] on button "Applicants" at bounding box center [247, 274] width 91 height 33
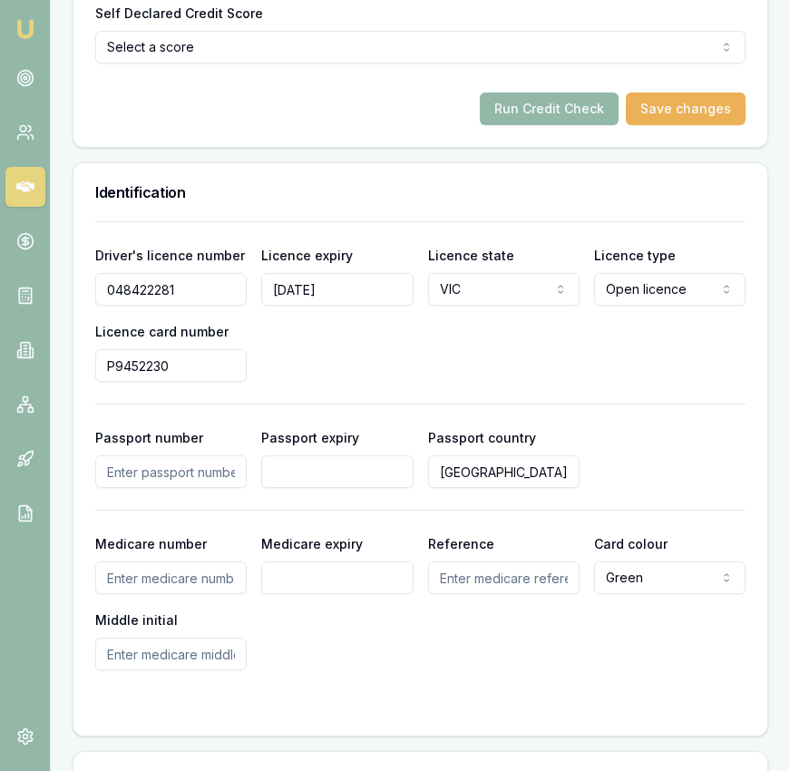
scroll to position [1345, 0]
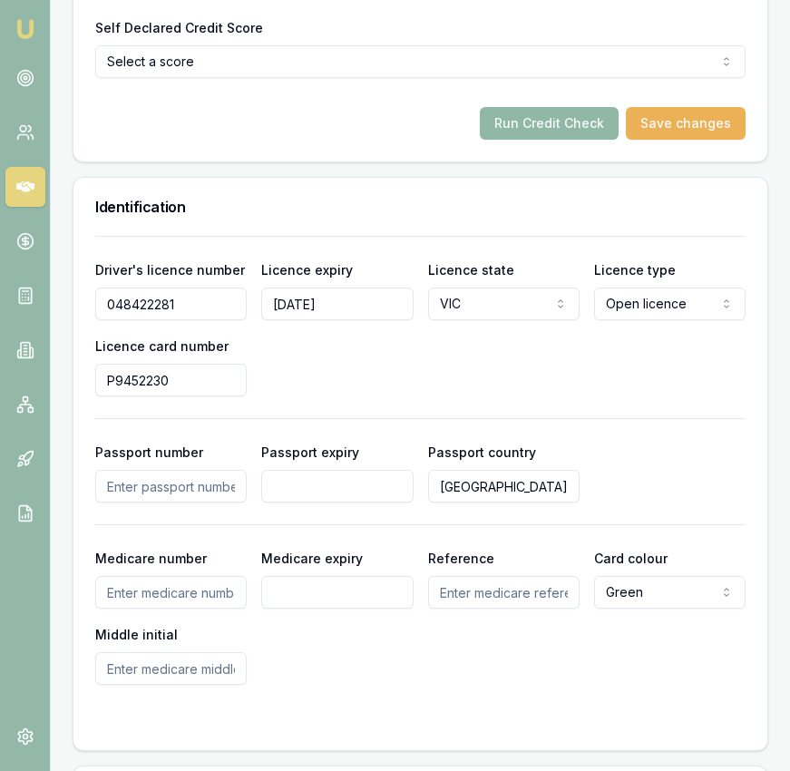
click at [551, 131] on button "Run Credit Check" at bounding box center [549, 123] width 139 height 33
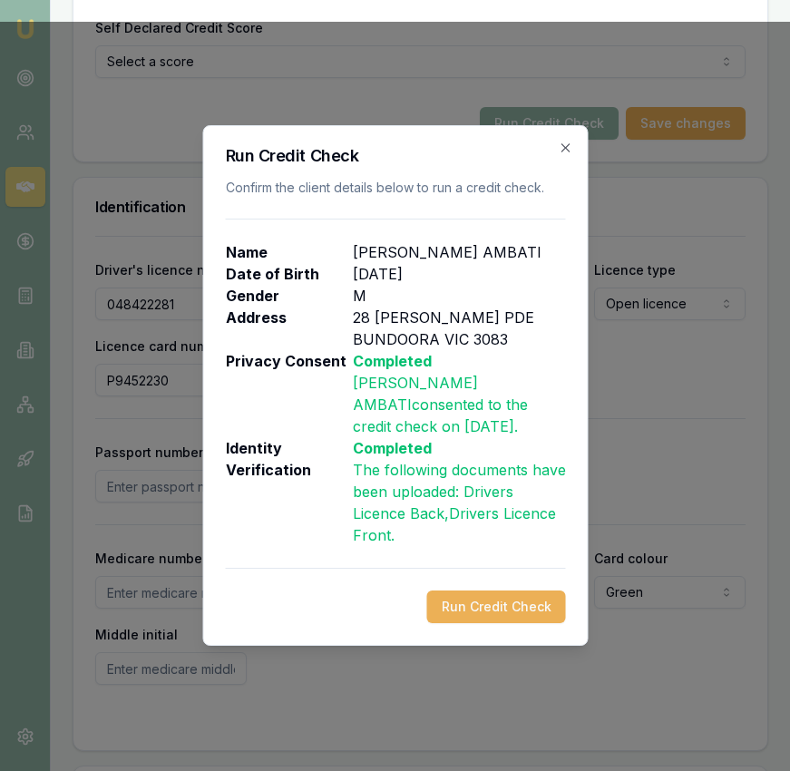
click at [528, 598] on button "Run Credit Check" at bounding box center [495, 606] width 139 height 33
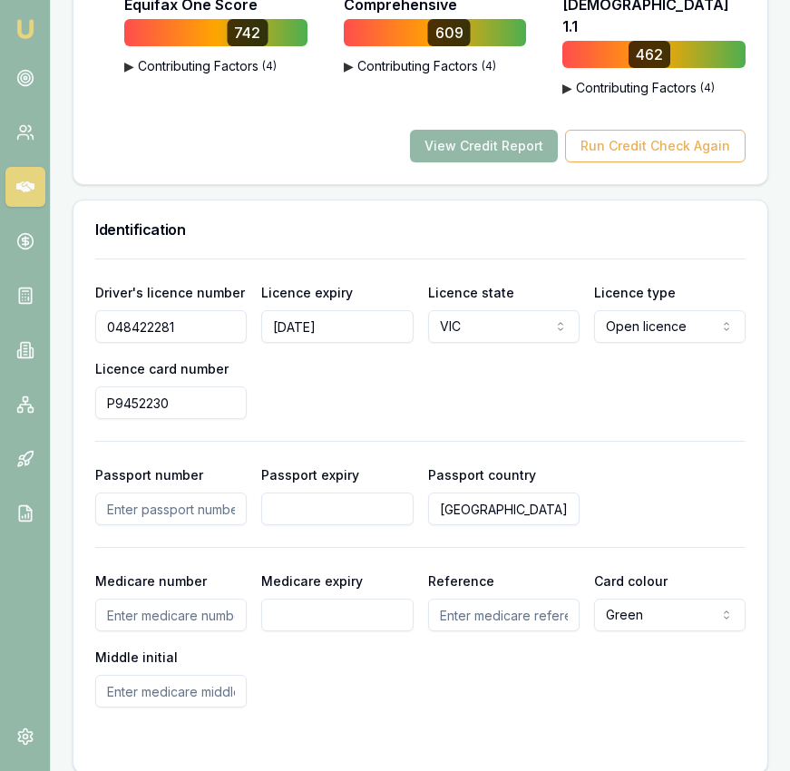
scroll to position [1234, 0]
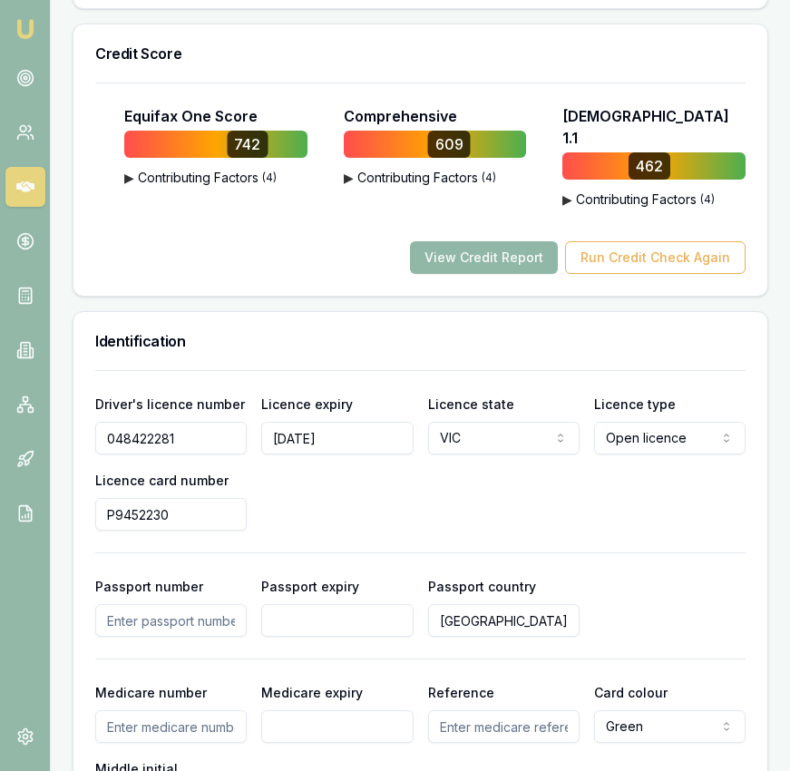
click at [525, 264] on button "View Credit Report" at bounding box center [484, 257] width 148 height 33
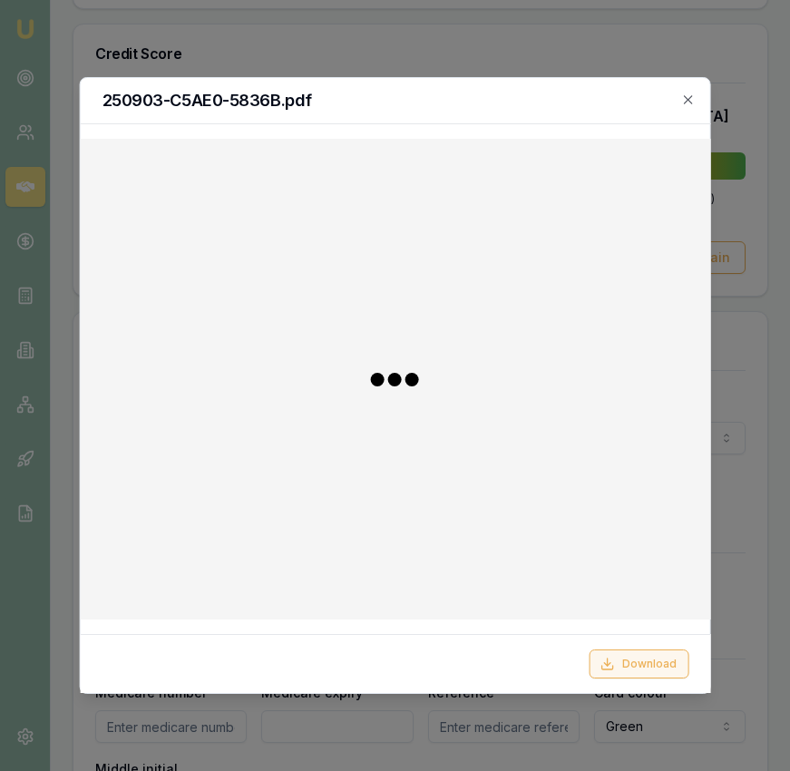
click at [646, 659] on button "Download" at bounding box center [639, 663] width 100 height 29
click at [688, 102] on icon "button" at bounding box center [688, 100] width 15 height 15
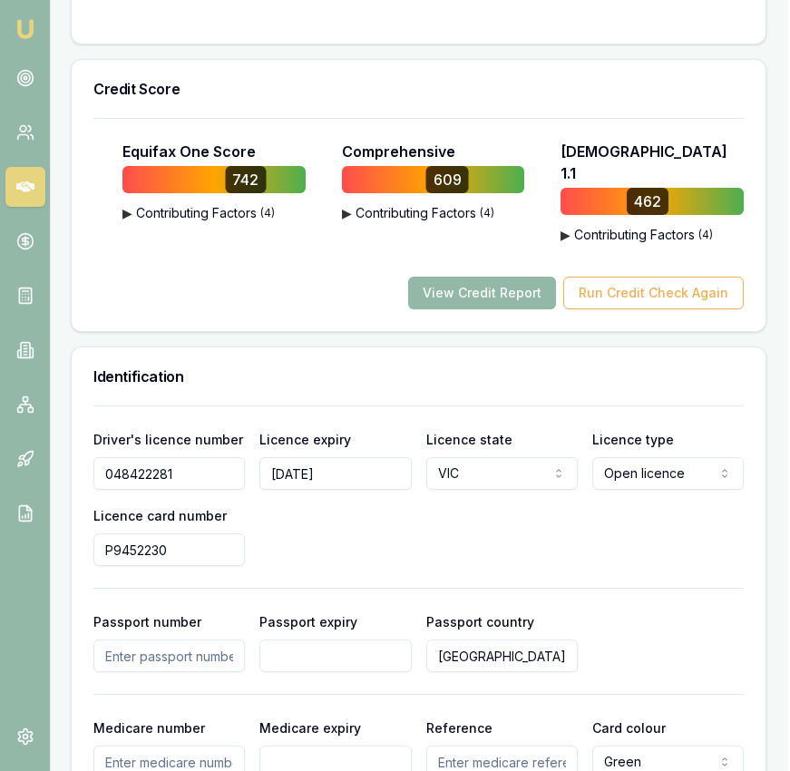
scroll to position [0, 2]
